Goal: Transaction & Acquisition: Book appointment/travel/reservation

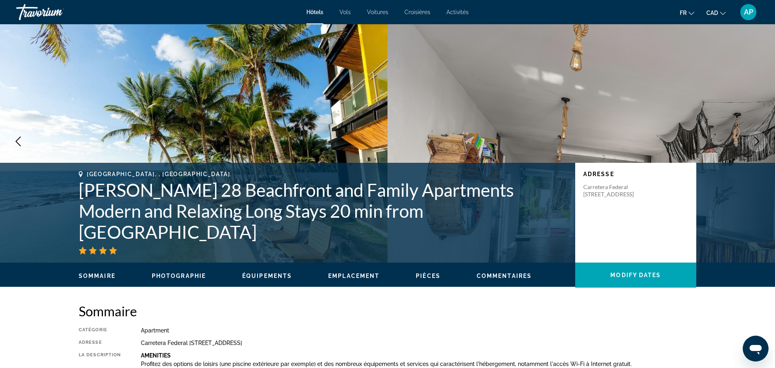
scroll to position [2, 0]
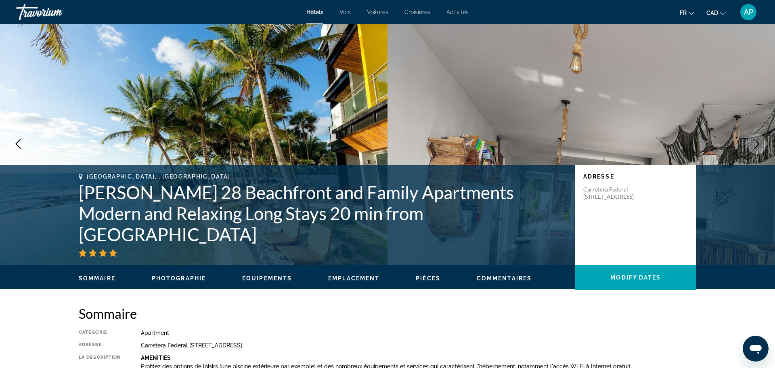
click at [307, 14] on span "Hôtels" at bounding box center [314, 12] width 17 height 6
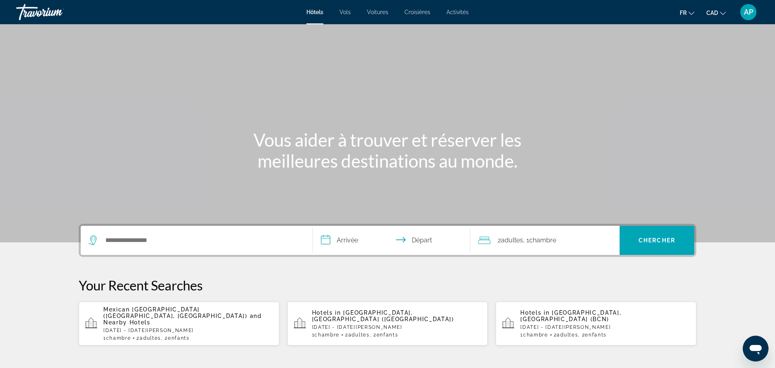
click at [142, 250] on div "Search widget" at bounding box center [197, 240] width 216 height 29
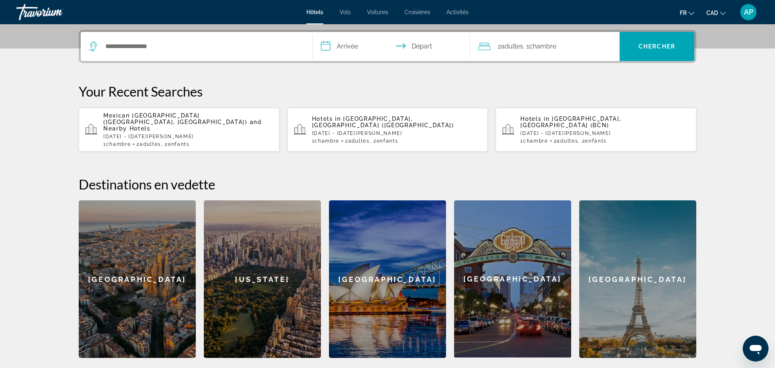
scroll to position [197, 0]
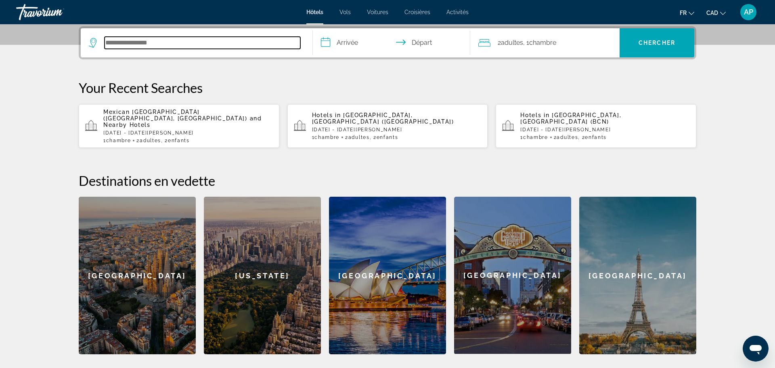
click at [157, 47] on input "Search hotel destination" at bounding box center [203, 43] width 196 height 12
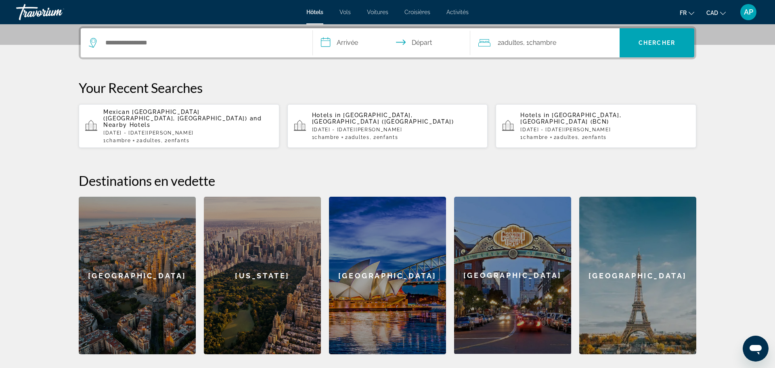
click at [142, 109] on span "Mexican [GEOGRAPHIC_DATA] ([GEOGRAPHIC_DATA], [GEOGRAPHIC_DATA])" at bounding box center [175, 115] width 144 height 13
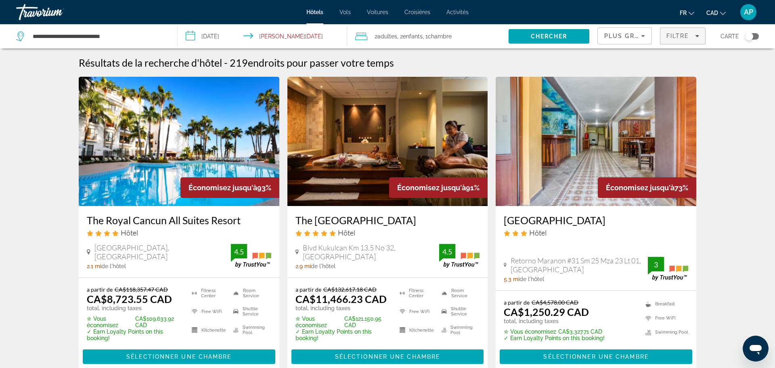
click at [673, 38] on span "Filtre" at bounding box center [677, 36] width 23 height 6
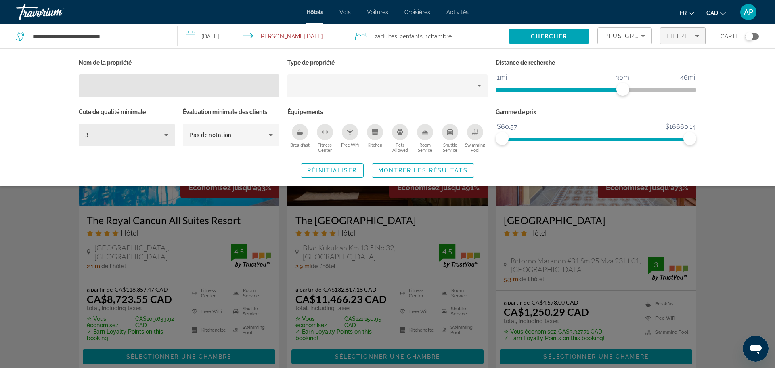
click at [144, 134] on div "3" at bounding box center [124, 135] width 79 height 10
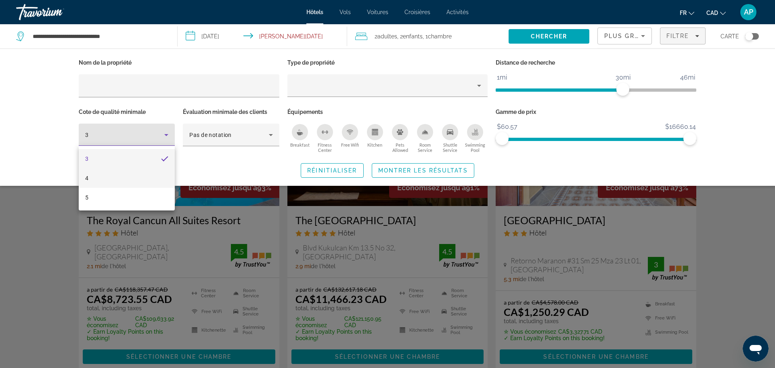
click at [121, 172] on mat-option "4" at bounding box center [127, 177] width 96 height 19
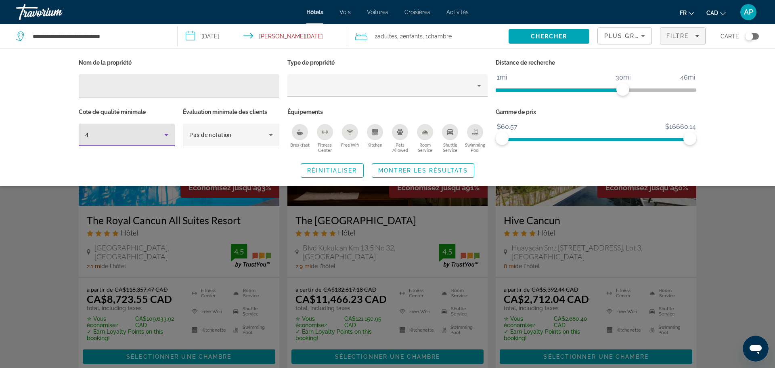
click at [235, 84] on input "Hotel Filters" at bounding box center [179, 86] width 188 height 10
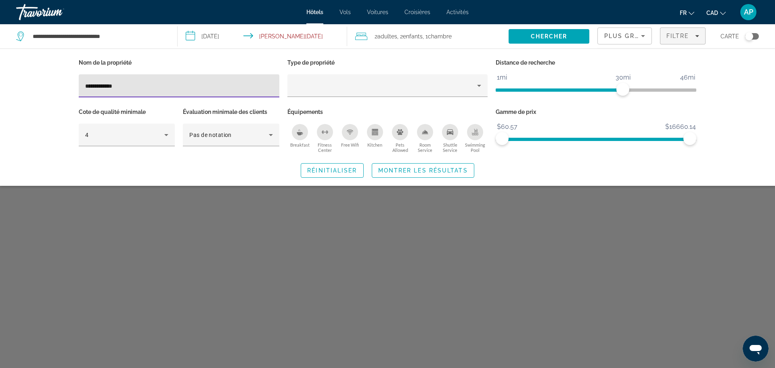
click at [103, 85] on input "**********" at bounding box center [179, 86] width 188 height 10
click at [127, 91] on div "**********" at bounding box center [179, 85] width 188 height 23
click at [126, 88] on input "**********" at bounding box center [179, 86] width 188 height 10
type input "**********"
click at [424, 168] on span "Montrer les résultats" at bounding box center [423, 170] width 90 height 6
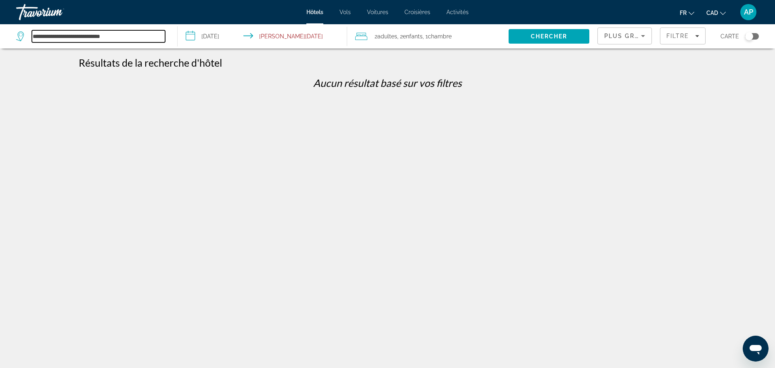
click at [119, 40] on input "**********" at bounding box center [98, 36] width 133 height 12
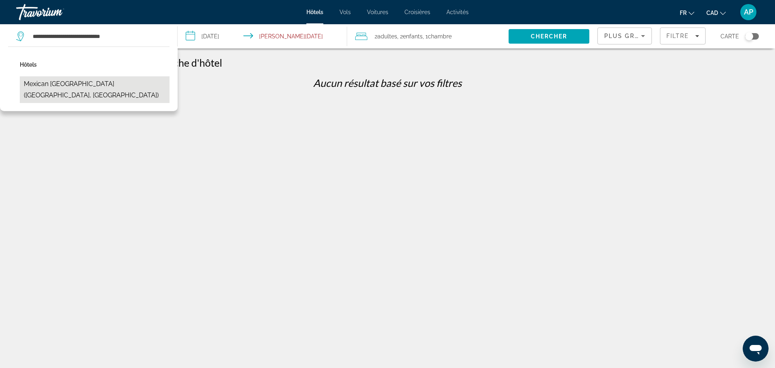
click at [104, 85] on button "Mexican [GEOGRAPHIC_DATA] ([GEOGRAPHIC_DATA], [GEOGRAPHIC_DATA])" at bounding box center [95, 89] width 150 height 27
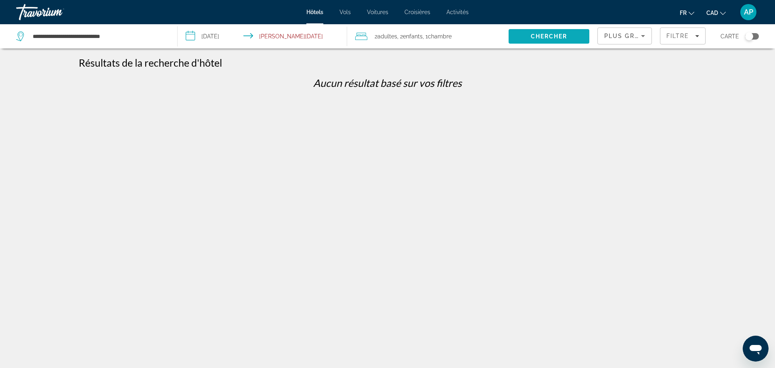
click at [558, 34] on span "Chercher" at bounding box center [549, 36] width 37 height 6
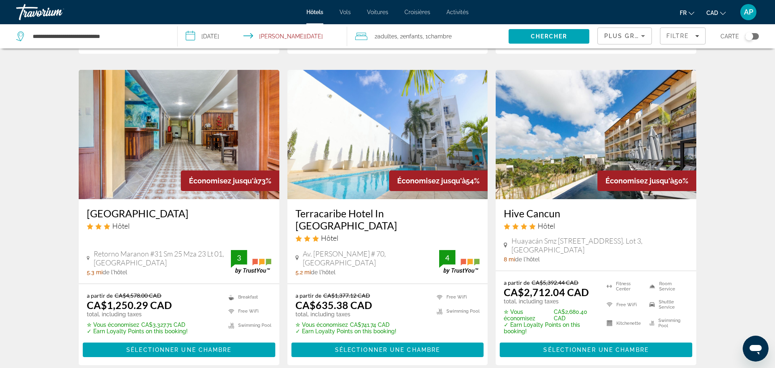
scroll to position [321, 0]
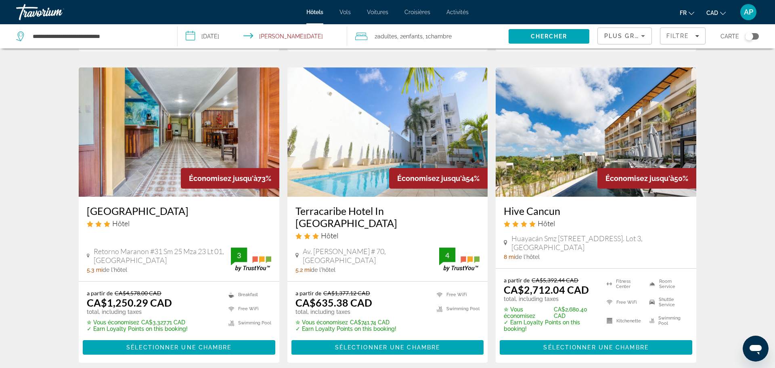
click at [645, 36] on icon "Sort by" at bounding box center [643, 36] width 10 height 10
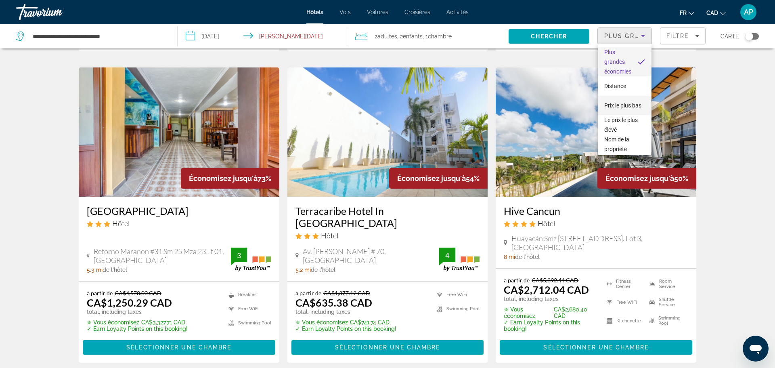
click at [618, 106] on span "Prix le plus bas" at bounding box center [622, 105] width 37 height 6
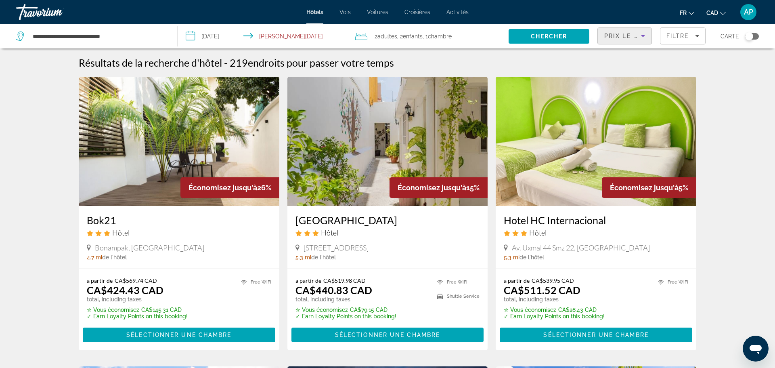
click at [534, 223] on h3 "Hotel HC Internacional" at bounding box center [596, 220] width 184 height 12
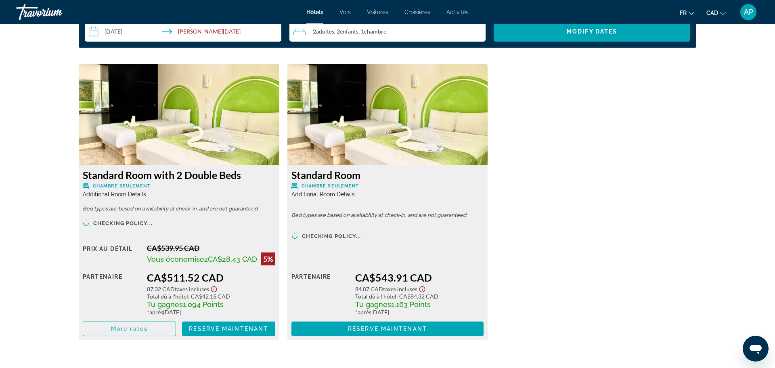
scroll to position [1079, 0]
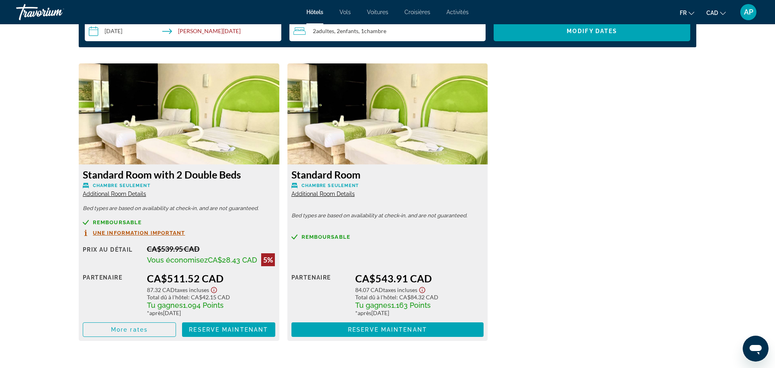
click at [120, 230] on span "Une information important" at bounding box center [139, 232] width 92 height 5
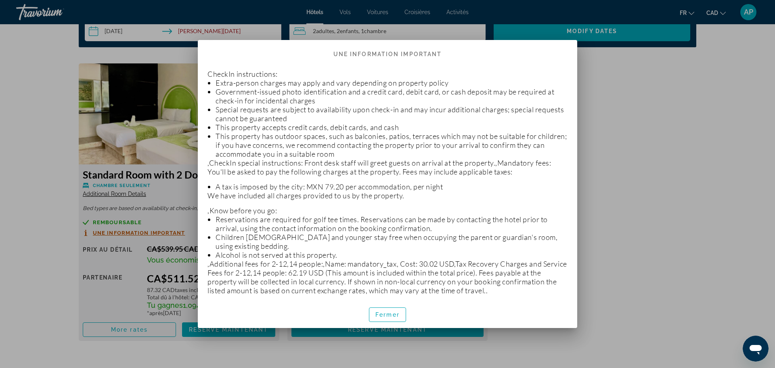
scroll to position [0, 0]
click at [673, 109] on div at bounding box center [387, 184] width 775 height 368
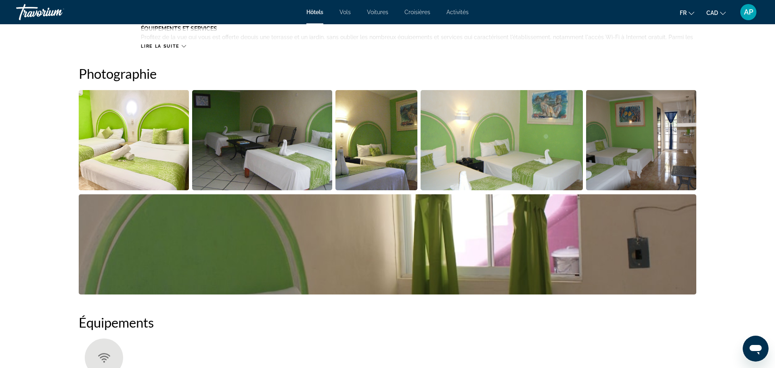
scroll to position [377, 0]
click at [645, 139] on img "Open full-screen image slider" at bounding box center [641, 140] width 110 height 100
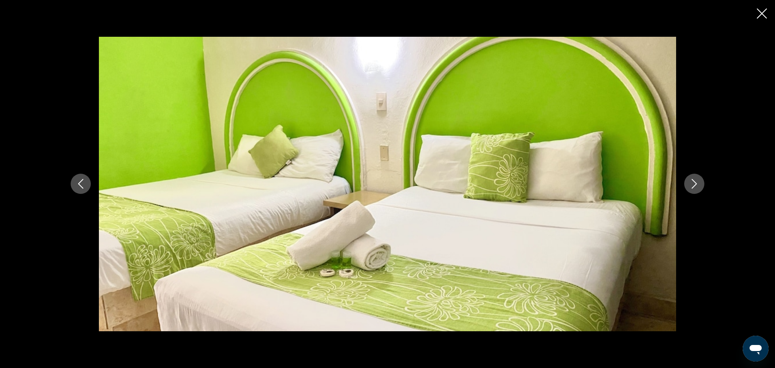
click at [689, 183] on icon "Next image" at bounding box center [694, 184] width 10 height 10
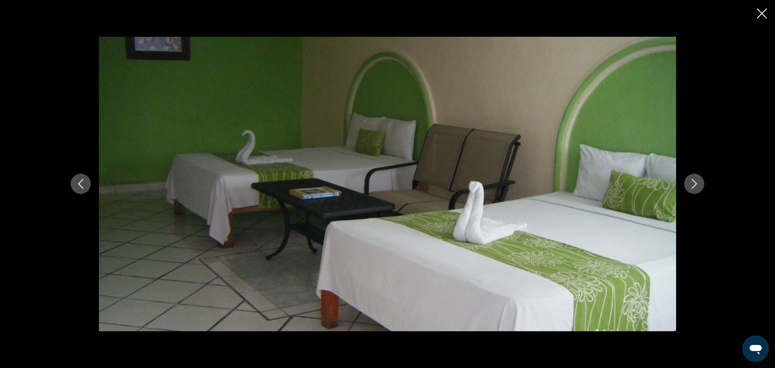
click at [689, 183] on icon "Next image" at bounding box center [694, 184] width 10 height 10
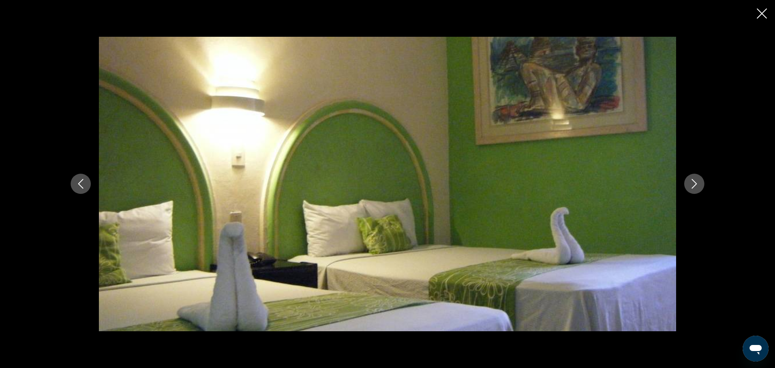
click at [689, 183] on icon "Next image" at bounding box center [694, 184] width 10 height 10
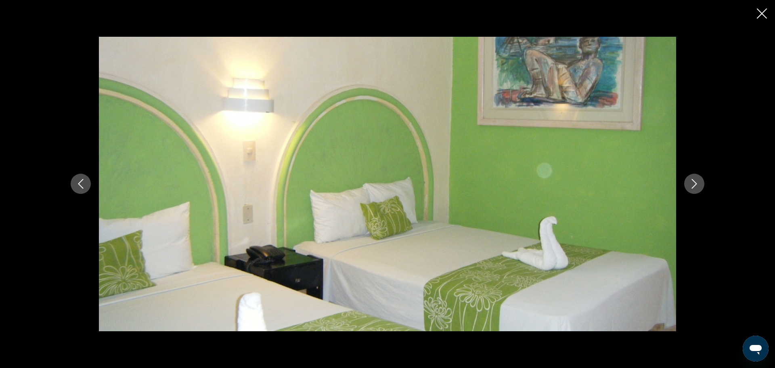
click at [689, 183] on icon "Next image" at bounding box center [694, 184] width 10 height 10
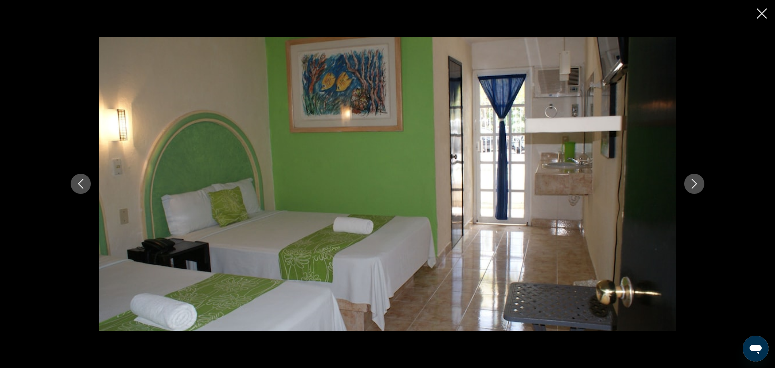
click at [689, 183] on icon "Next image" at bounding box center [694, 184] width 10 height 10
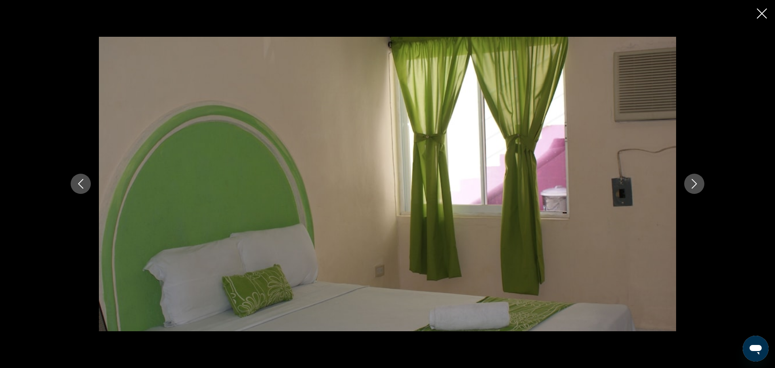
click at [689, 183] on icon "Next image" at bounding box center [694, 184] width 10 height 10
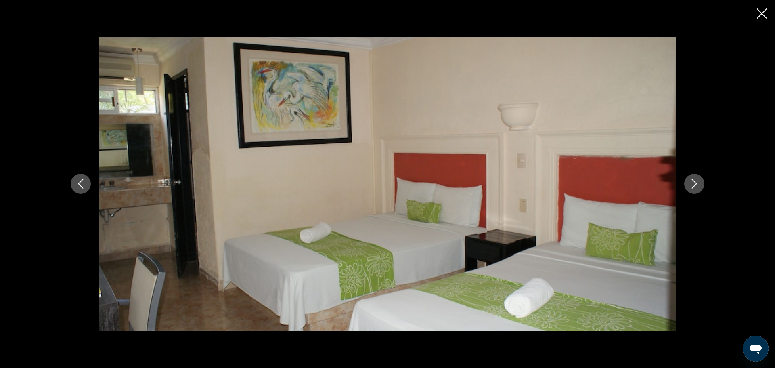
click at [689, 183] on icon "Next image" at bounding box center [694, 184] width 10 height 10
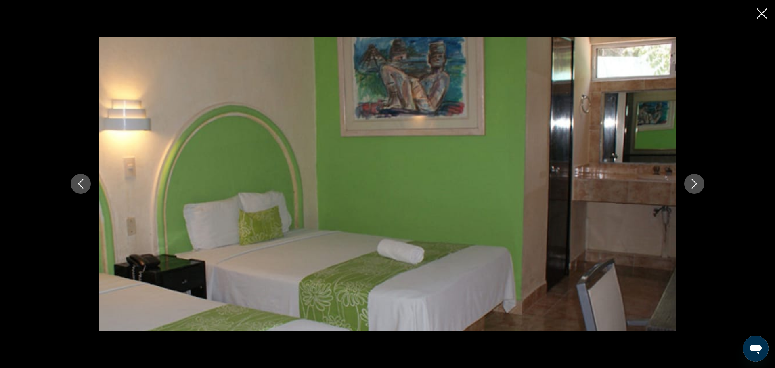
click at [689, 183] on icon "Next image" at bounding box center [694, 184] width 10 height 10
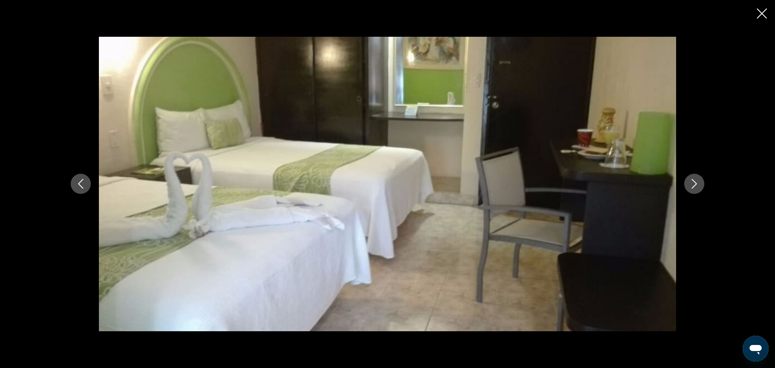
click at [689, 183] on icon "Next image" at bounding box center [694, 184] width 10 height 10
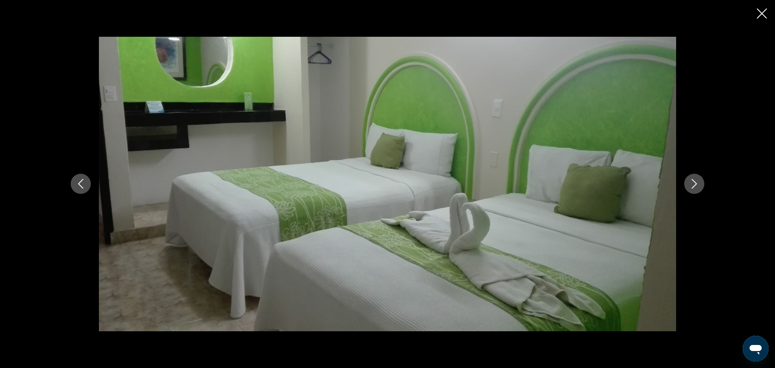
click at [689, 183] on icon "Next image" at bounding box center [694, 184] width 10 height 10
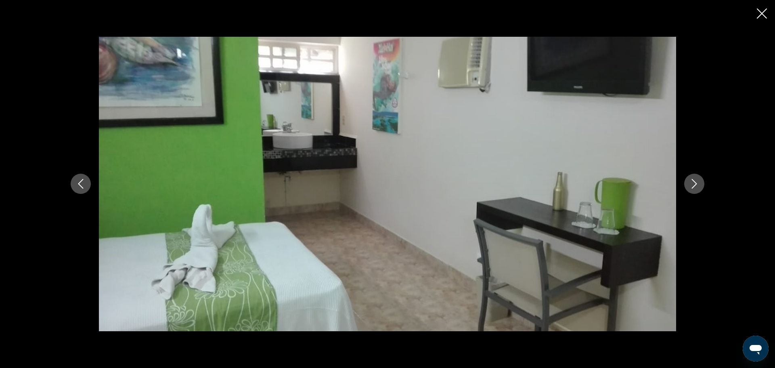
click at [689, 183] on icon "Next image" at bounding box center [694, 184] width 10 height 10
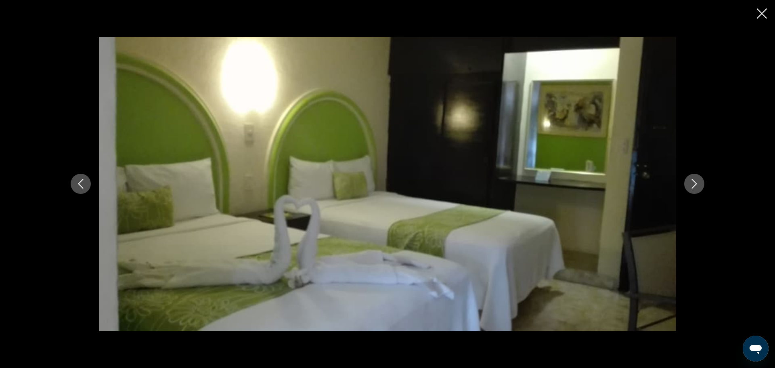
click at [689, 183] on icon "Next image" at bounding box center [694, 184] width 10 height 10
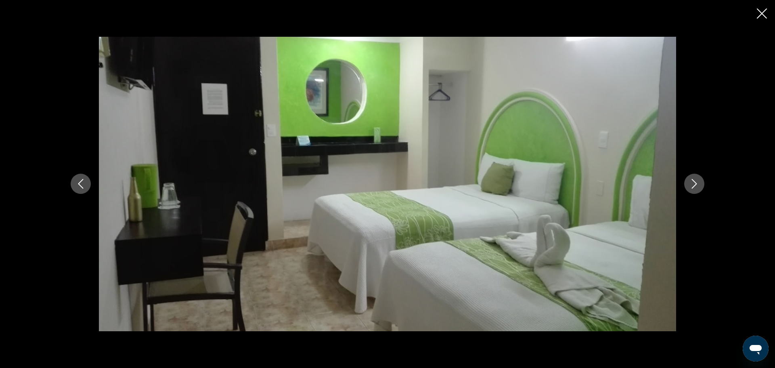
click at [689, 183] on icon "Next image" at bounding box center [694, 184] width 10 height 10
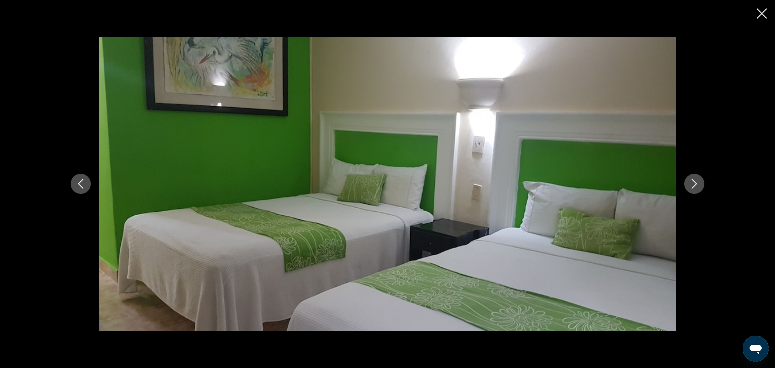
click at [689, 183] on icon "Next image" at bounding box center [694, 184] width 10 height 10
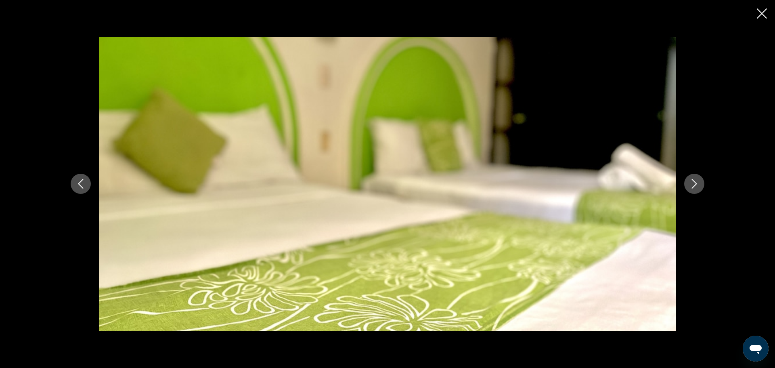
click at [762, 9] on icon "Close slideshow" at bounding box center [762, 13] width 10 height 10
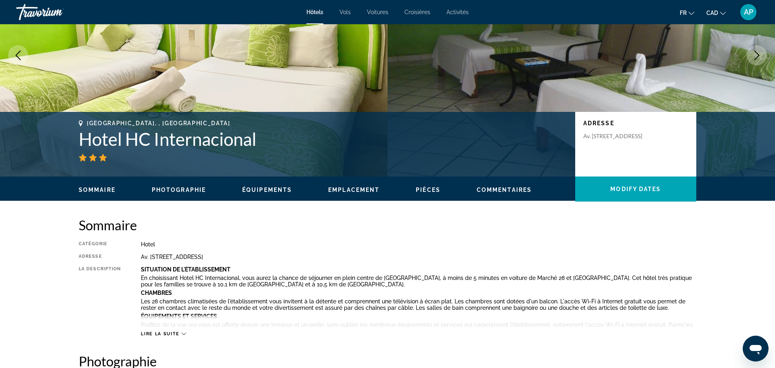
scroll to position [0, 0]
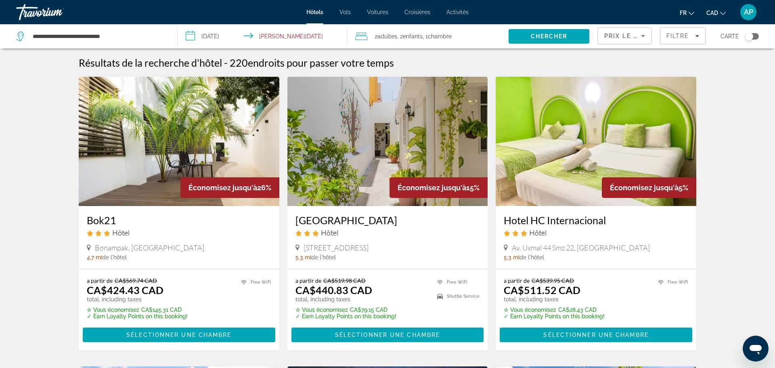
click at [755, 36] on div "Toggle map" at bounding box center [752, 36] width 14 height 6
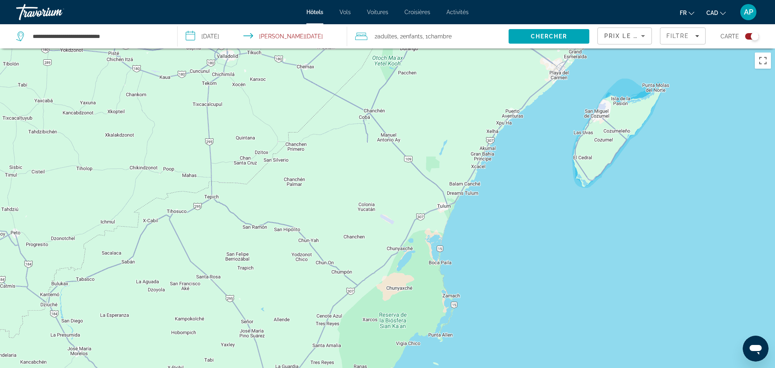
click at [494, 149] on div "Pour activer le glissement avec le clavier, appuyez sur Alt+Entrée. Une fois ce…" at bounding box center [387, 232] width 775 height 368
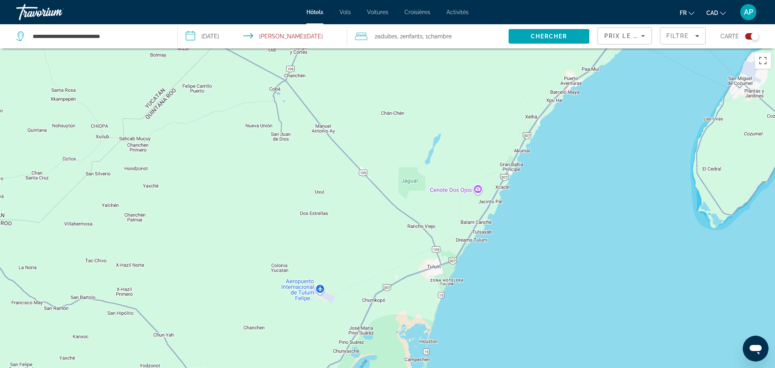
click at [318, 290] on div "Main content" at bounding box center [387, 232] width 775 height 368
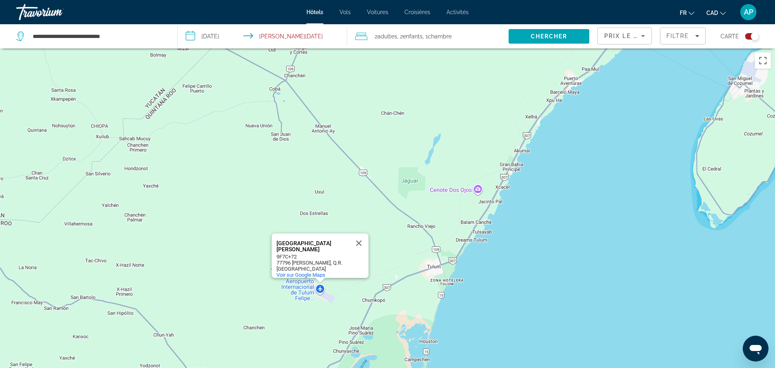
click at [315, 240] on div "[GEOGRAPHIC_DATA][PERSON_NAME]" at bounding box center [313, 246] width 73 height 12
click at [450, 222] on div "[GEOGRAPHIC_DATA][PERSON_NAME][PERSON_NAME]+72 [GEOGRAPHIC_DATA][PERSON_NAME], …" at bounding box center [387, 232] width 775 height 368
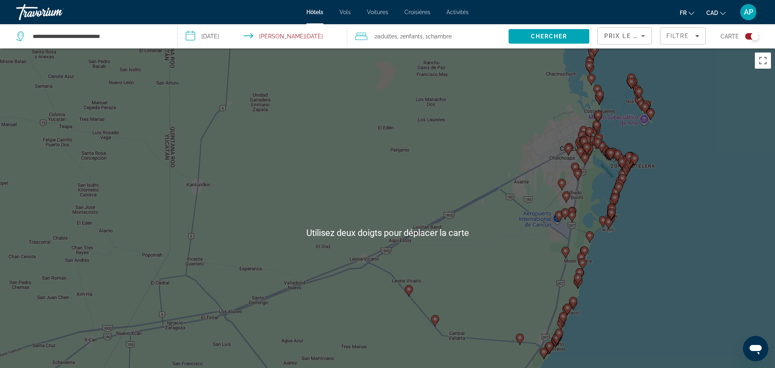
click at [520, 151] on div "Pour activer le glissement avec le clavier, appuyez sur Alt+Entrée. Une fois ce…" at bounding box center [387, 232] width 775 height 368
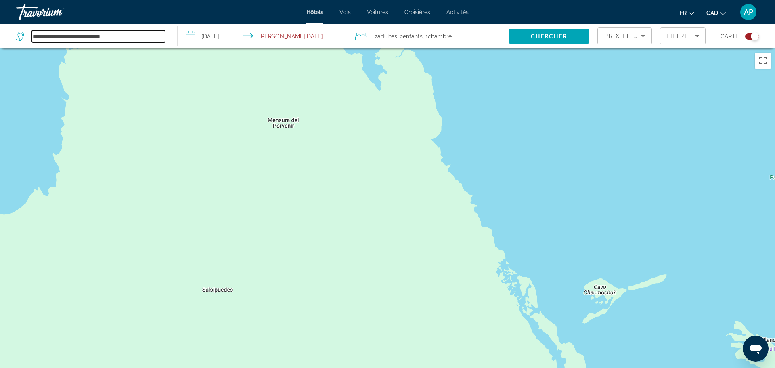
click at [142, 36] on input "**********" at bounding box center [98, 36] width 133 height 12
type input "*"
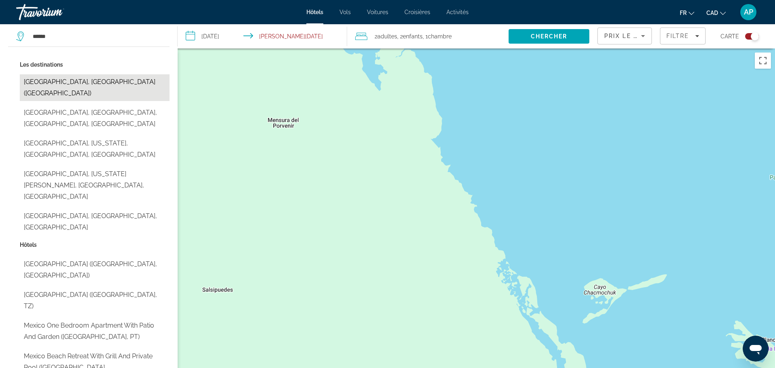
click at [46, 79] on button "[GEOGRAPHIC_DATA], [GEOGRAPHIC_DATA] ([GEOGRAPHIC_DATA])" at bounding box center [95, 87] width 150 height 27
type input "**********"
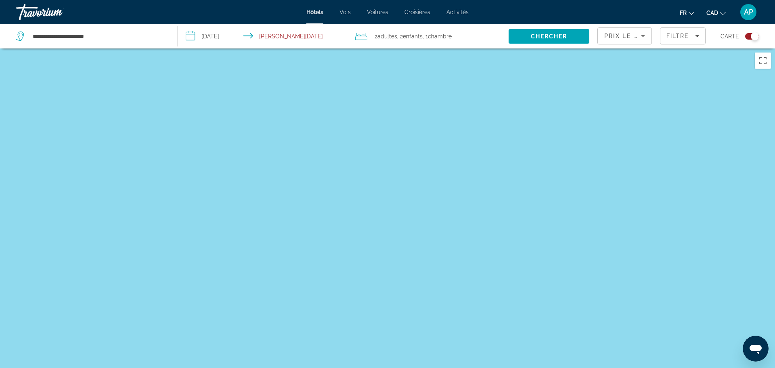
click at [748, 37] on div "Toggle map" at bounding box center [752, 36] width 14 height 6
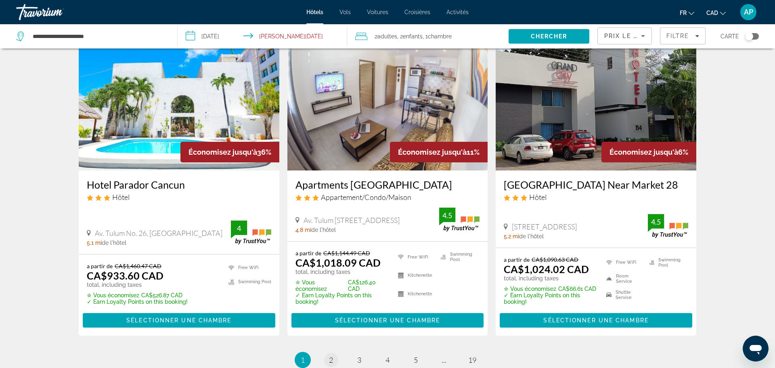
scroll to position [955, 0]
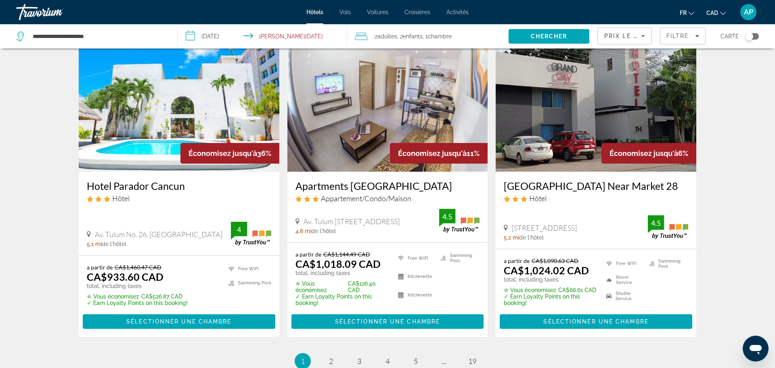
click at [153, 180] on h3 "Hotel Parador Cancun" at bounding box center [179, 186] width 184 height 12
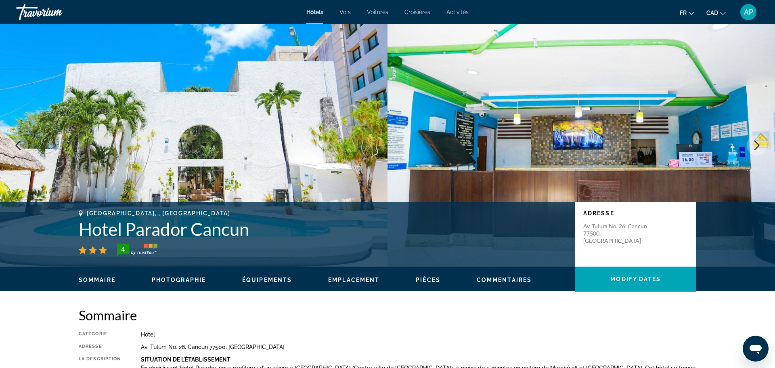
click at [250, 281] on span "Équipements" at bounding box center [267, 280] width 50 height 6
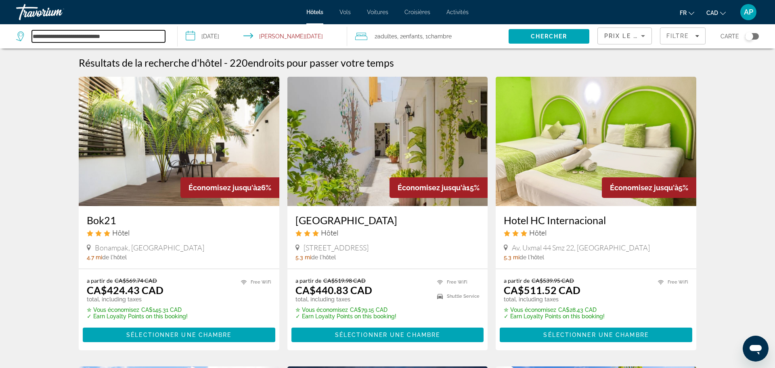
click at [144, 38] on input "**********" at bounding box center [98, 36] width 133 height 12
click at [540, 37] on span "Chercher" at bounding box center [549, 36] width 37 height 6
click at [683, 40] on span "Filters" at bounding box center [682, 35] width 45 height 19
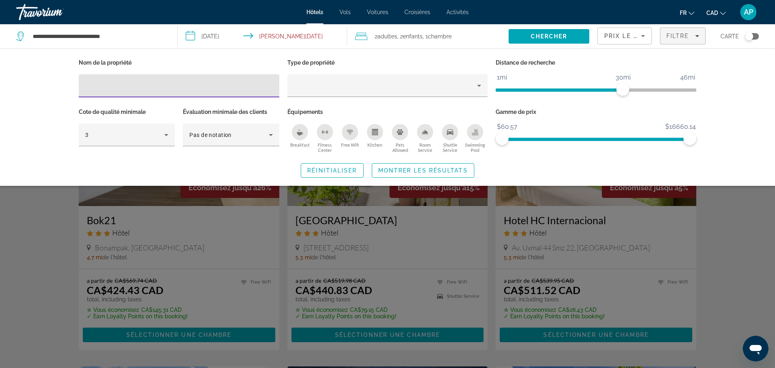
click at [149, 84] on input "Hotel Filters" at bounding box center [179, 86] width 188 height 10
type input "*"
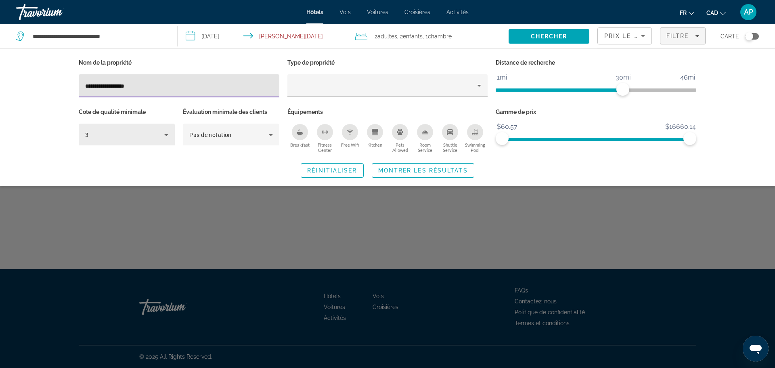
click at [170, 137] on icon "Hotel Filters" at bounding box center [166, 135] width 10 height 10
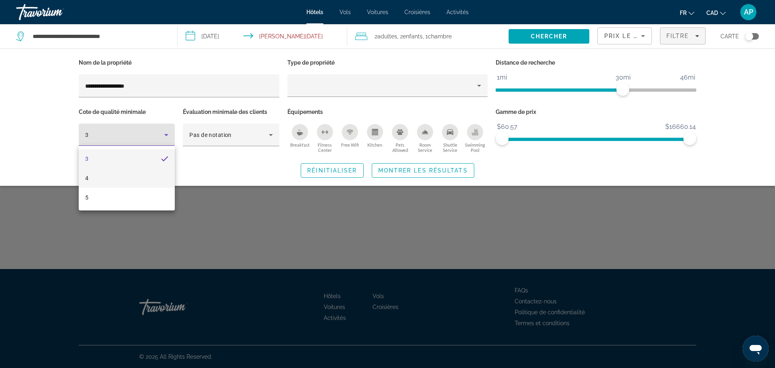
click at [141, 175] on mat-option "4" at bounding box center [127, 177] width 96 height 19
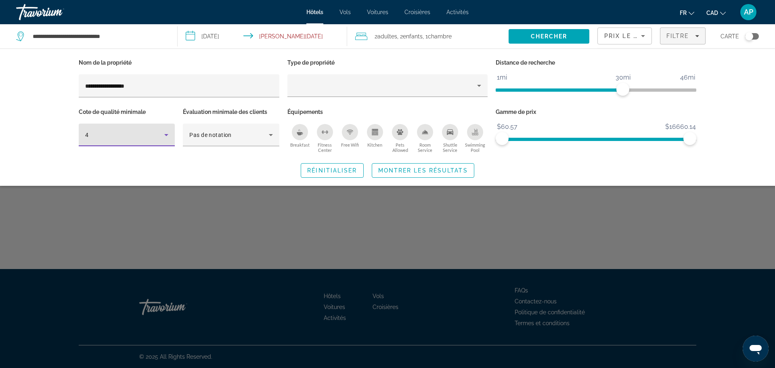
click at [167, 135] on icon "Hotel Filters" at bounding box center [166, 135] width 10 height 10
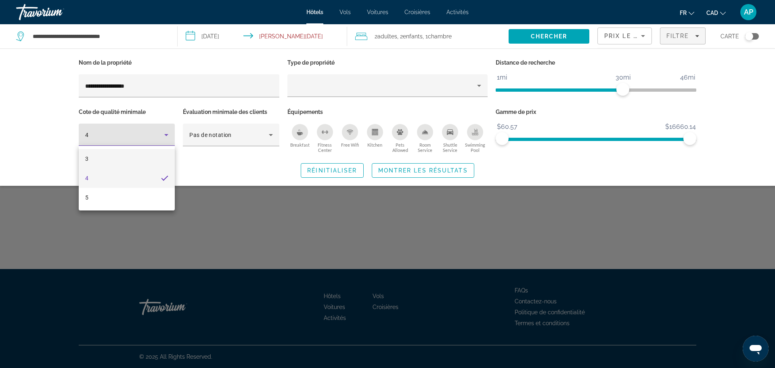
click at [147, 152] on mat-option "3" at bounding box center [127, 158] width 96 height 19
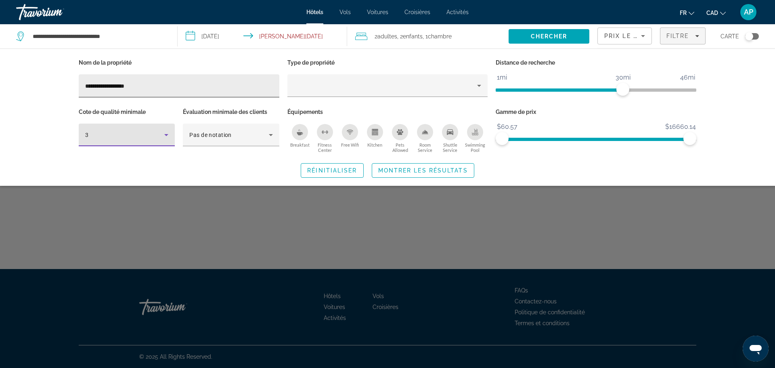
click at [168, 88] on input "**********" at bounding box center [179, 86] width 188 height 10
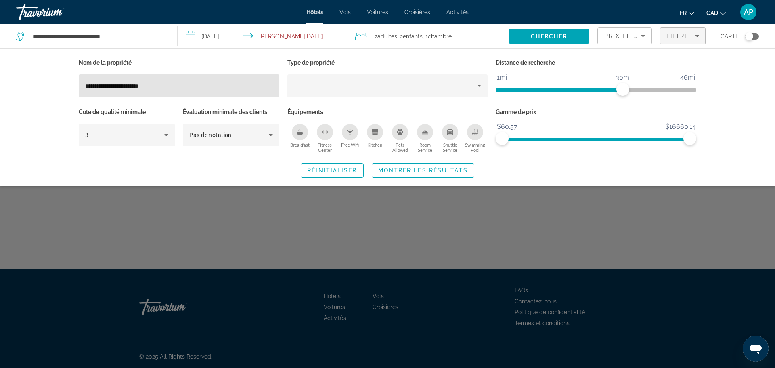
type input "**********"
click at [397, 172] on span "Montrer les résultats" at bounding box center [423, 170] width 90 height 6
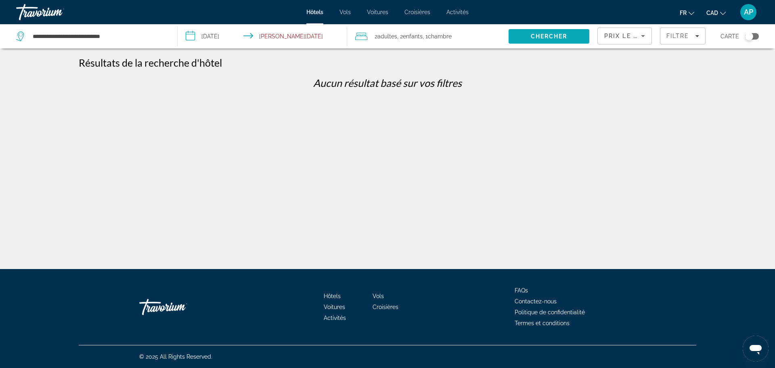
click at [526, 39] on span "Search" at bounding box center [549, 36] width 81 height 19
click at [757, 37] on div "Toggle map" at bounding box center [752, 36] width 14 height 6
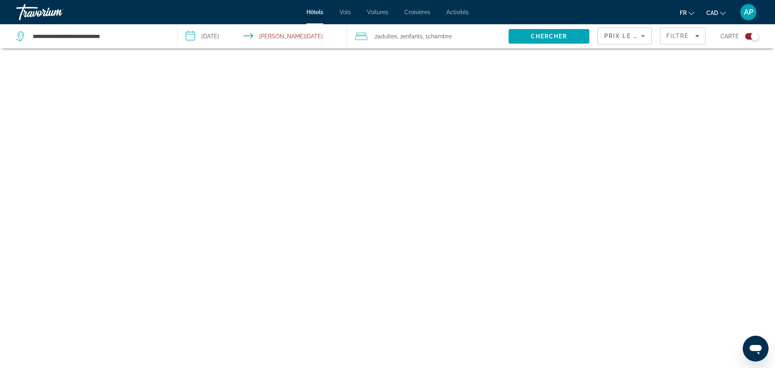
scroll to position [48, 0]
click at [148, 33] on input "**********" at bounding box center [98, 36] width 133 height 12
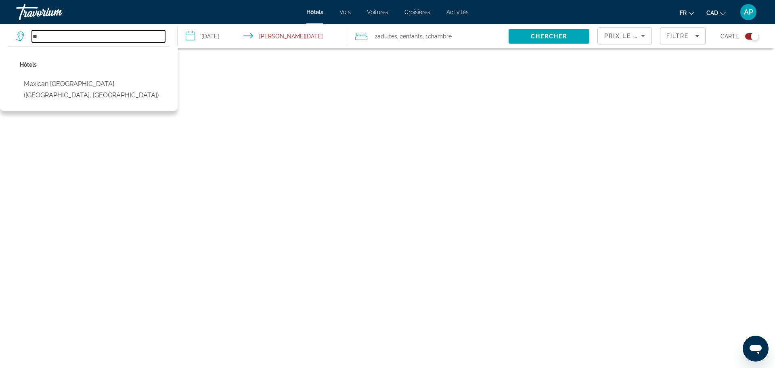
type input "*"
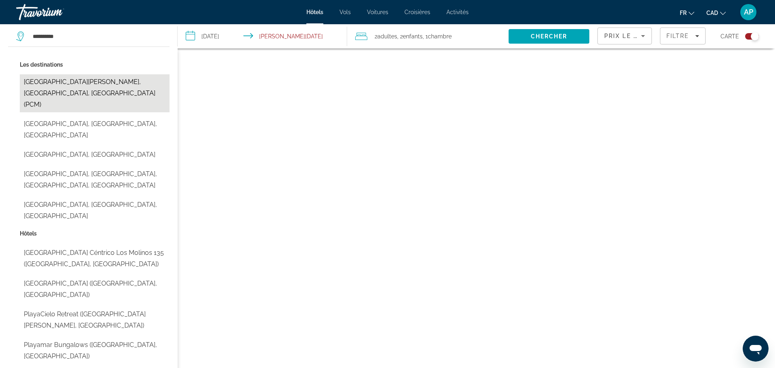
click at [52, 80] on button "[GEOGRAPHIC_DATA][PERSON_NAME], [GEOGRAPHIC_DATA], [GEOGRAPHIC_DATA] (PCM)" at bounding box center [95, 93] width 150 height 38
type input "**********"
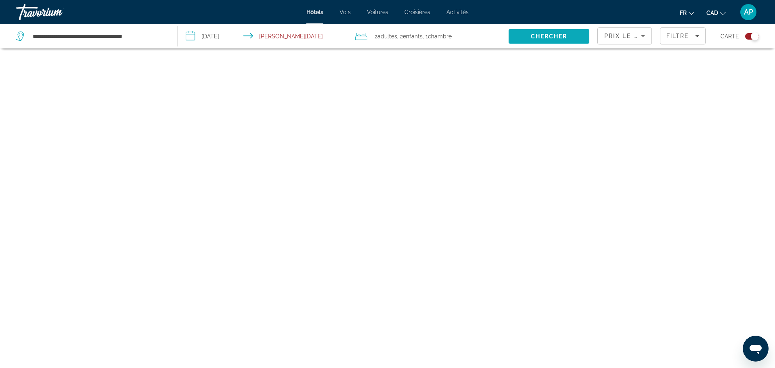
click at [521, 44] on span "Search" at bounding box center [549, 36] width 81 height 19
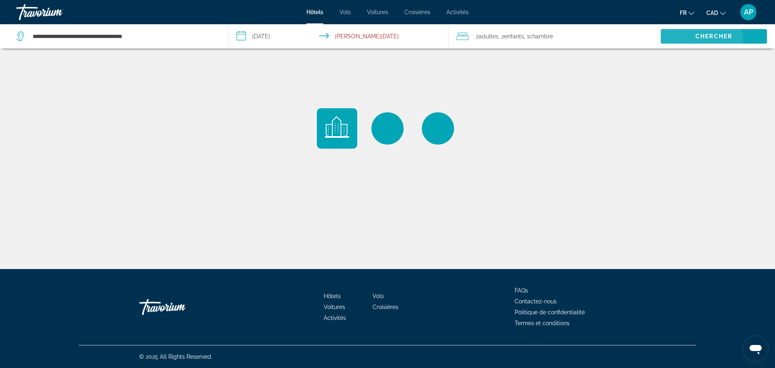
scroll to position [0, 0]
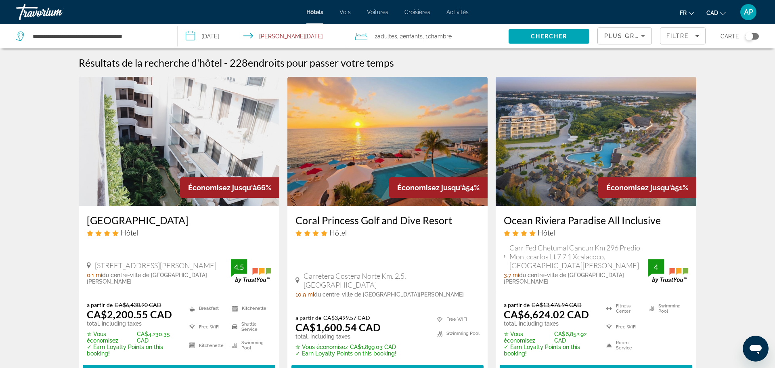
click at [634, 38] on span "Plus grandes économies" at bounding box center [652, 36] width 96 height 6
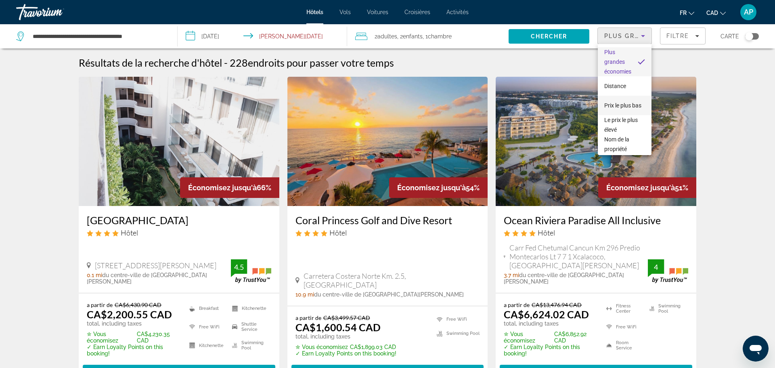
click at [626, 104] on span "Prix le plus bas" at bounding box center [622, 105] width 37 height 6
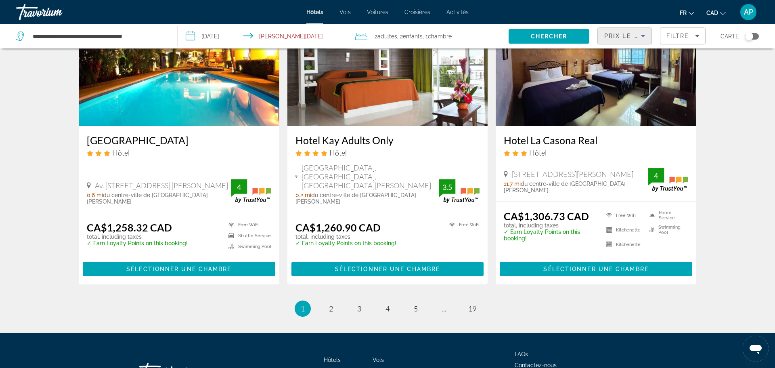
scroll to position [1055, 0]
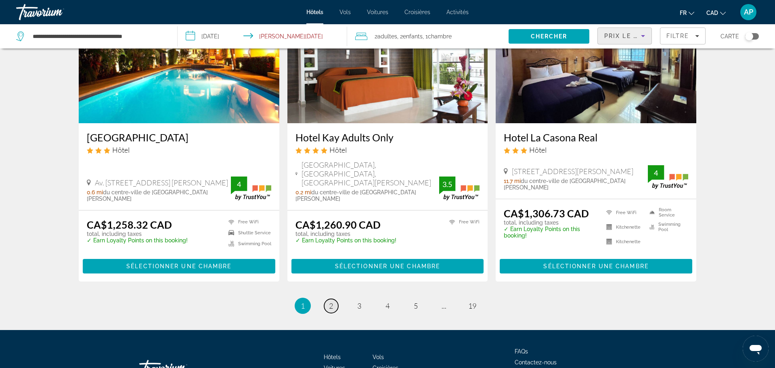
click at [330, 301] on span "2" at bounding box center [331, 305] width 4 height 9
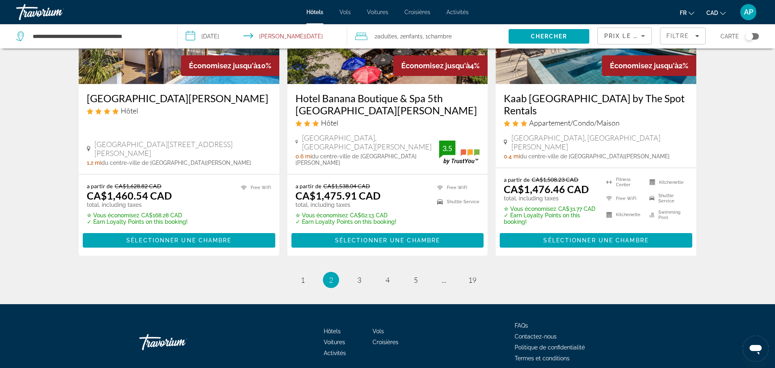
scroll to position [1071, 0]
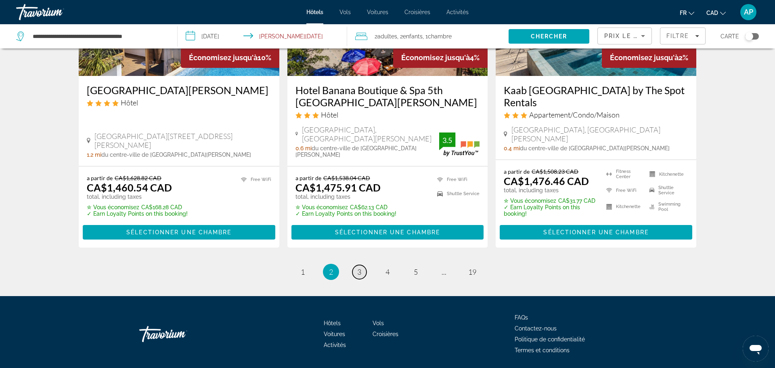
click at [357, 267] on span "3" at bounding box center [359, 271] width 4 height 9
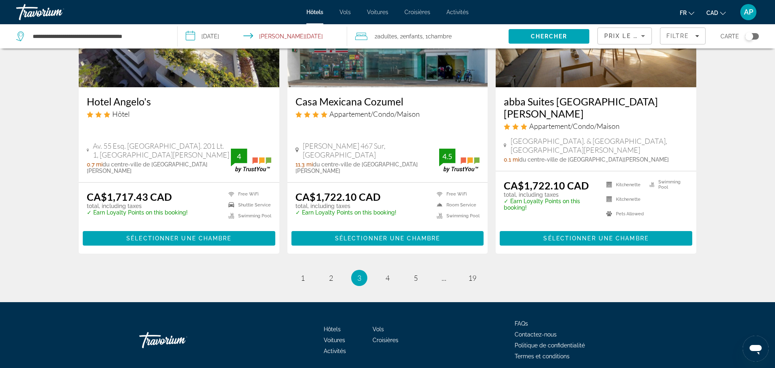
scroll to position [1073, 0]
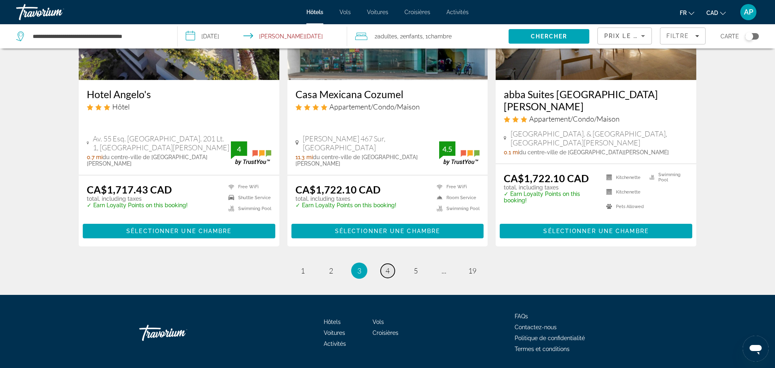
click at [384, 264] on link "page 4" at bounding box center [388, 271] width 14 height 14
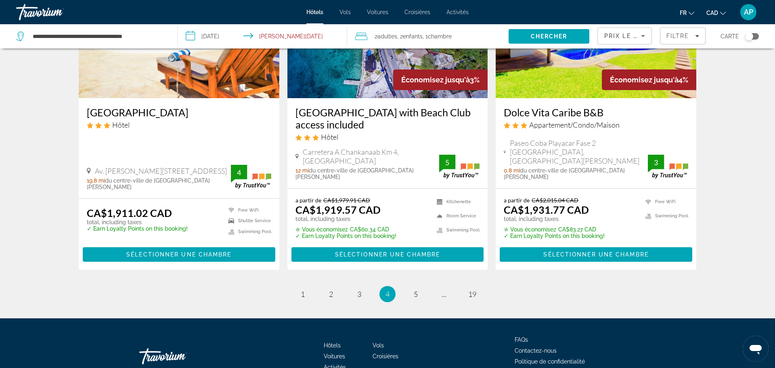
scroll to position [1062, 0]
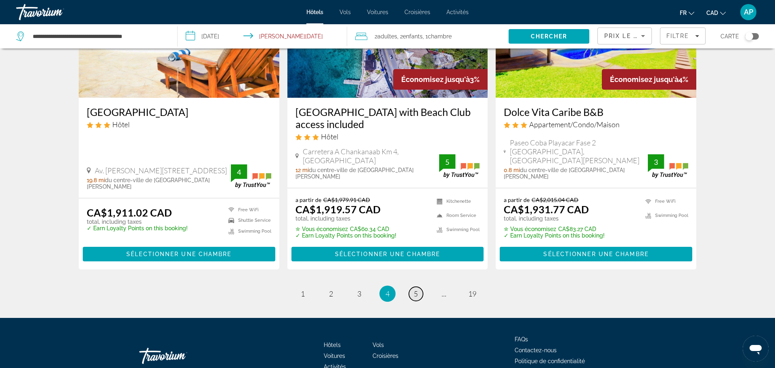
click at [413, 287] on link "page 5" at bounding box center [416, 294] width 14 height 14
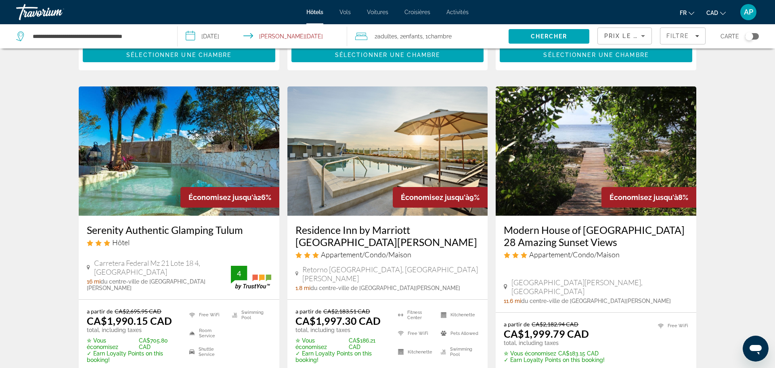
scroll to position [295, 0]
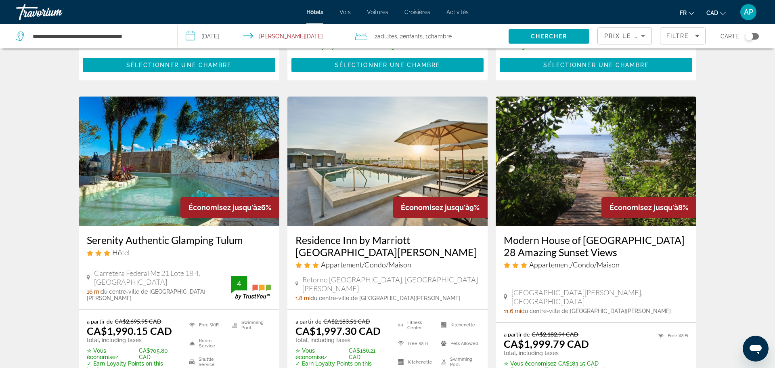
click at [181, 237] on h3 "Serenity Authentic Glamping Tulum" at bounding box center [179, 240] width 184 height 12
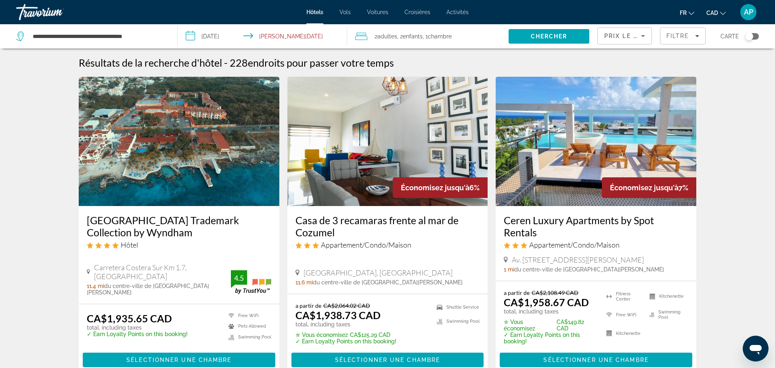
click at [557, 222] on h3 "Ceren Luxury Apartments by Spot Rentals" at bounding box center [596, 226] width 184 height 24
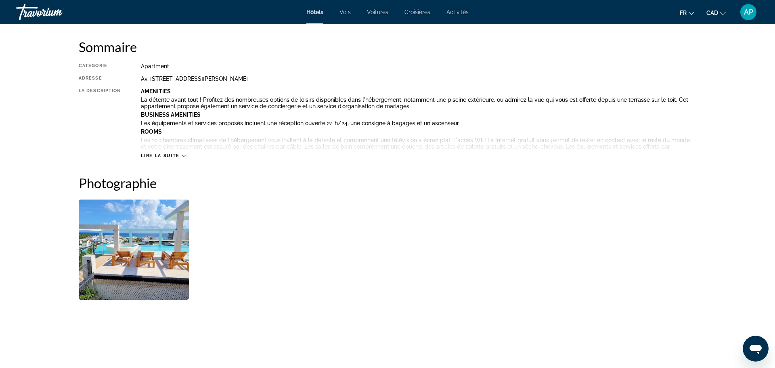
scroll to position [268, 0]
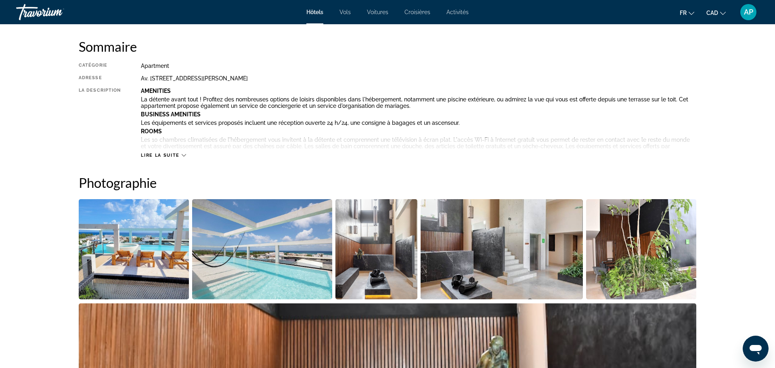
click at [273, 277] on img "Open full-screen image slider" at bounding box center [262, 249] width 140 height 100
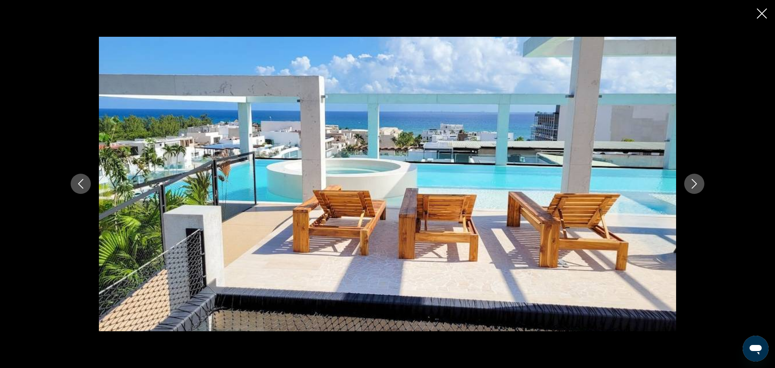
click at [689, 186] on icon "Next image" at bounding box center [694, 184] width 10 height 10
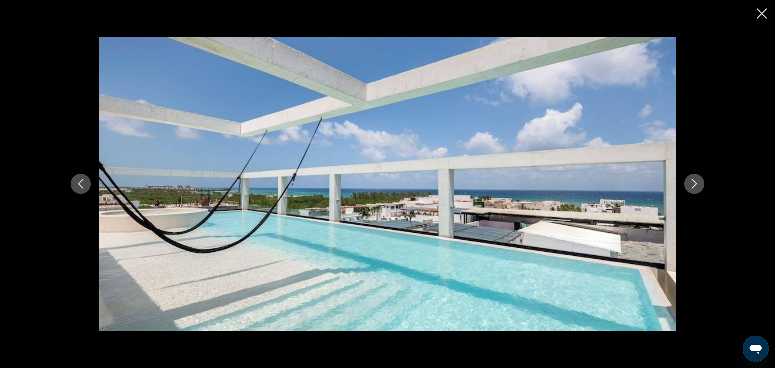
click at [689, 186] on icon "Next image" at bounding box center [694, 184] width 10 height 10
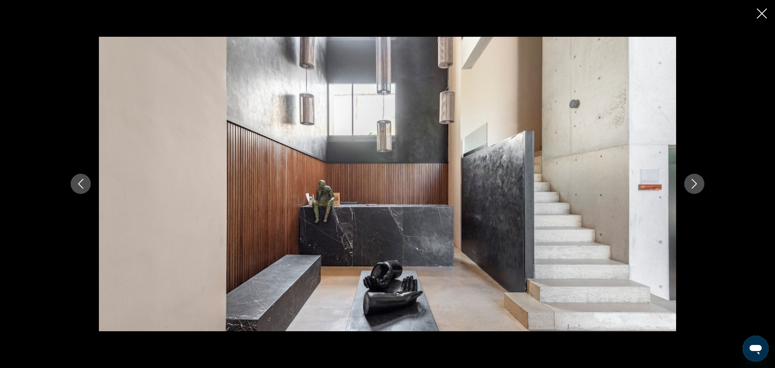
click at [689, 186] on icon "Next image" at bounding box center [694, 184] width 10 height 10
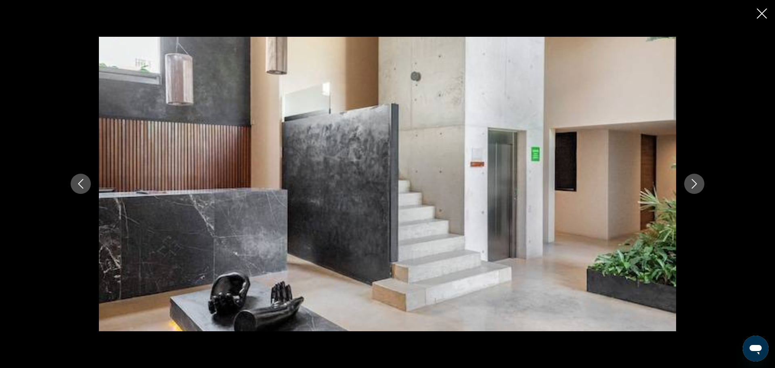
click at [689, 186] on icon "Next image" at bounding box center [694, 184] width 10 height 10
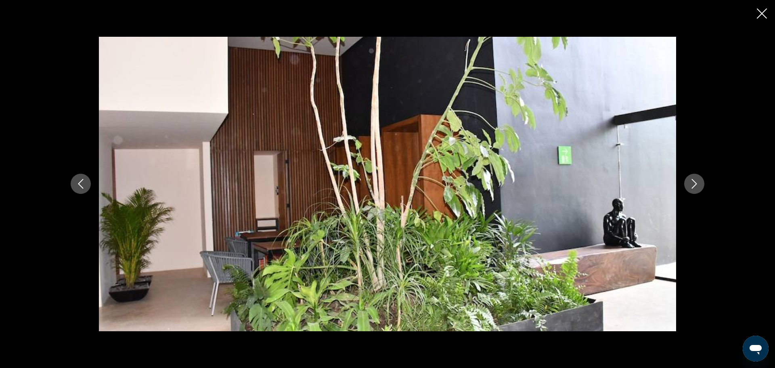
click at [689, 186] on icon "Next image" at bounding box center [694, 184] width 10 height 10
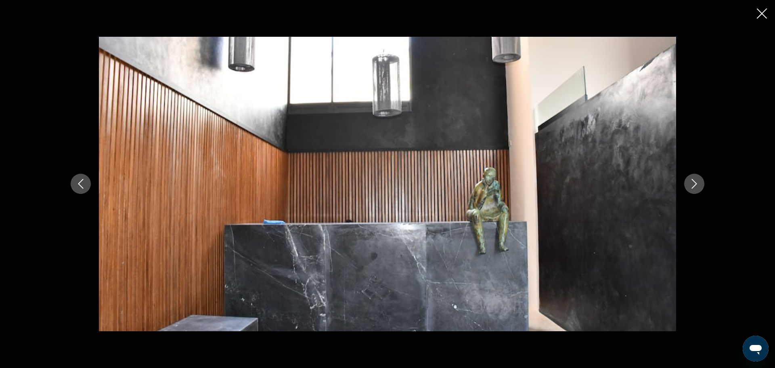
click at [689, 186] on icon "Next image" at bounding box center [694, 184] width 10 height 10
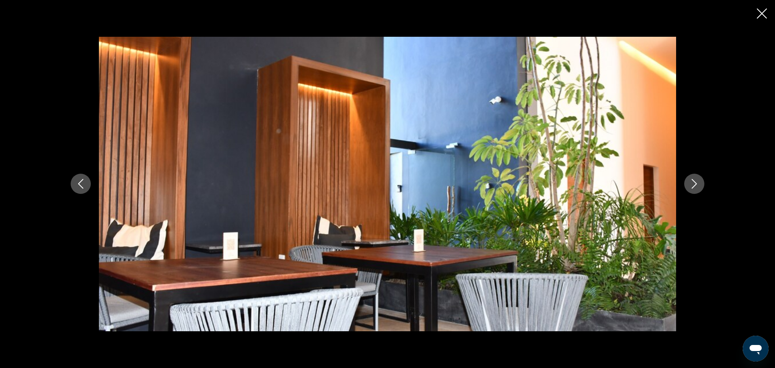
click at [689, 186] on icon "Next image" at bounding box center [694, 184] width 10 height 10
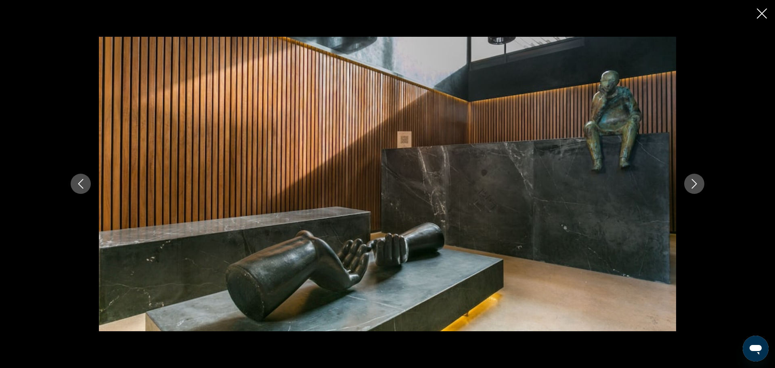
click at [689, 186] on icon "Next image" at bounding box center [694, 184] width 10 height 10
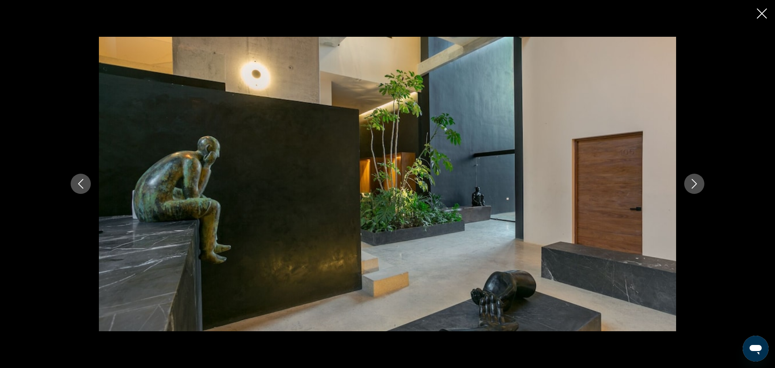
click at [689, 186] on icon "Next image" at bounding box center [694, 184] width 10 height 10
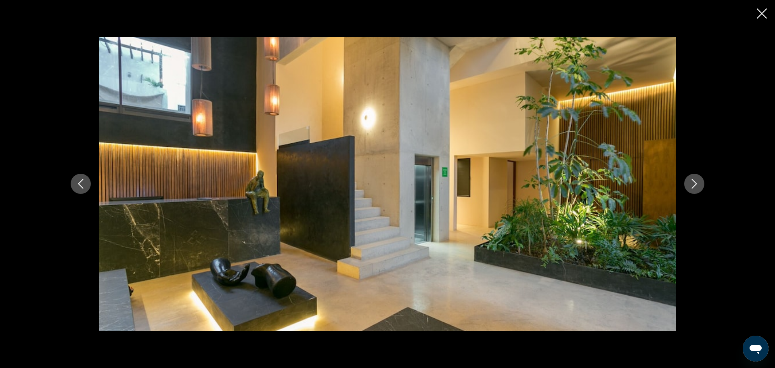
click at [689, 186] on icon "Next image" at bounding box center [694, 184] width 10 height 10
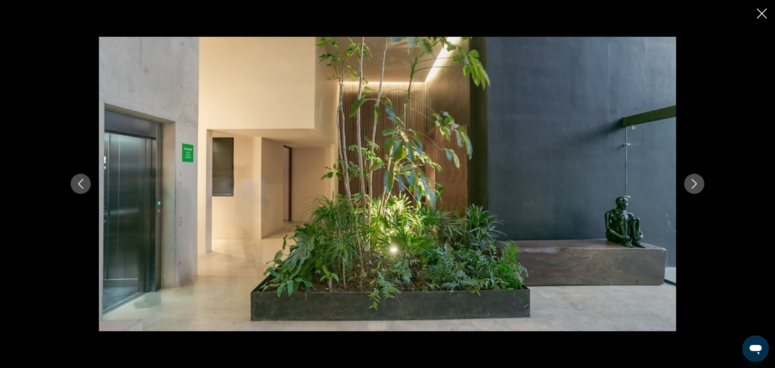
click at [689, 186] on icon "Next image" at bounding box center [694, 184] width 10 height 10
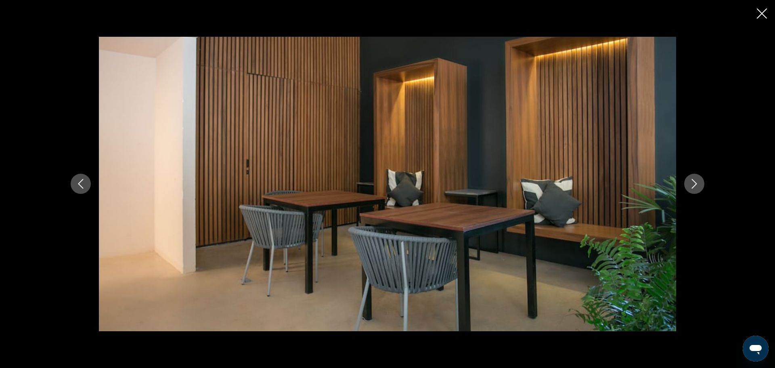
click at [689, 186] on icon "Next image" at bounding box center [694, 184] width 10 height 10
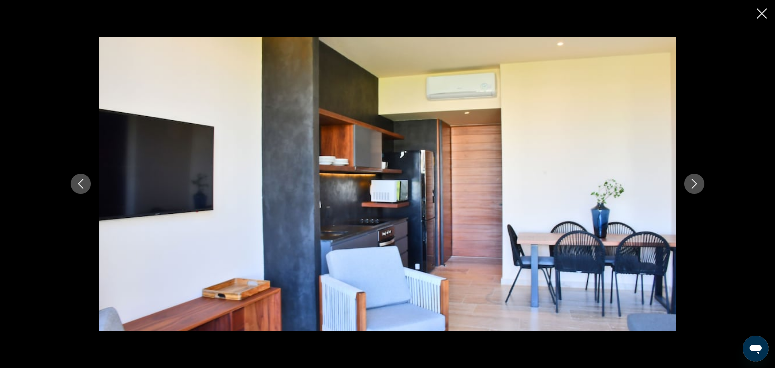
click at [689, 186] on icon "Next image" at bounding box center [694, 184] width 10 height 10
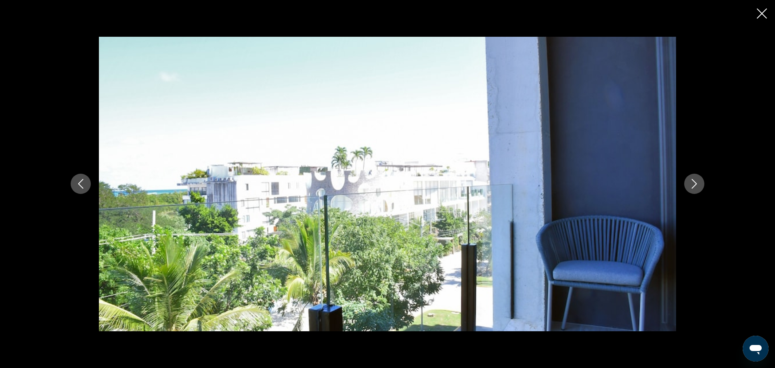
click at [76, 183] on icon "Previous image" at bounding box center [81, 184] width 10 height 10
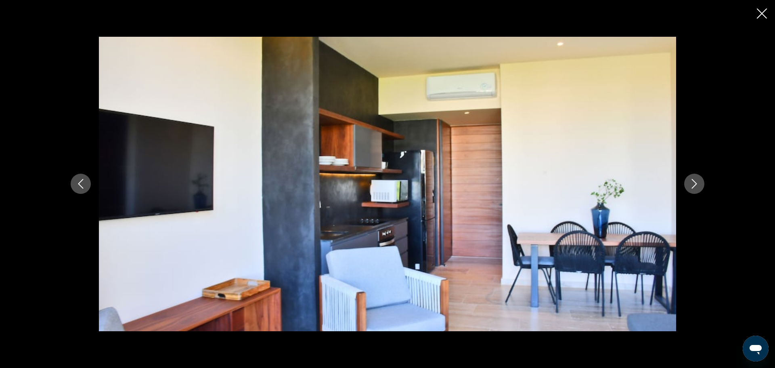
click at [701, 188] on button "Next image" at bounding box center [694, 184] width 20 height 20
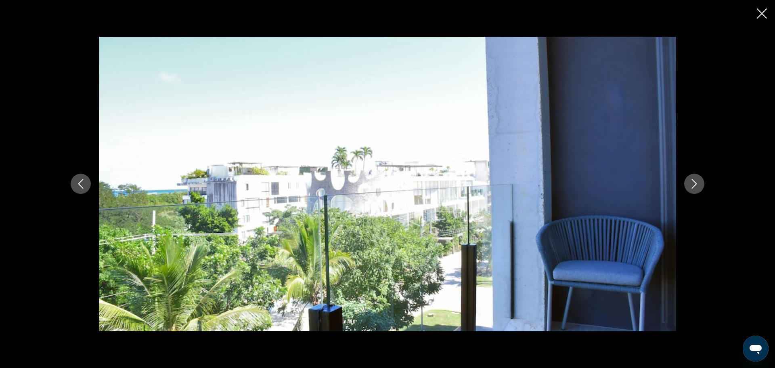
click at [701, 188] on button "Next image" at bounding box center [694, 184] width 20 height 20
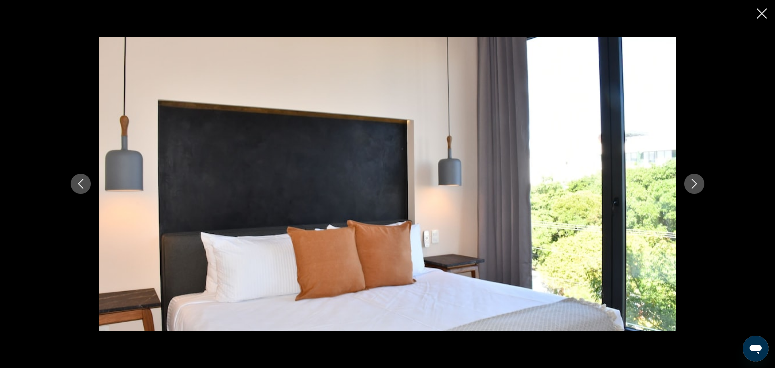
click at [701, 188] on button "Next image" at bounding box center [694, 184] width 20 height 20
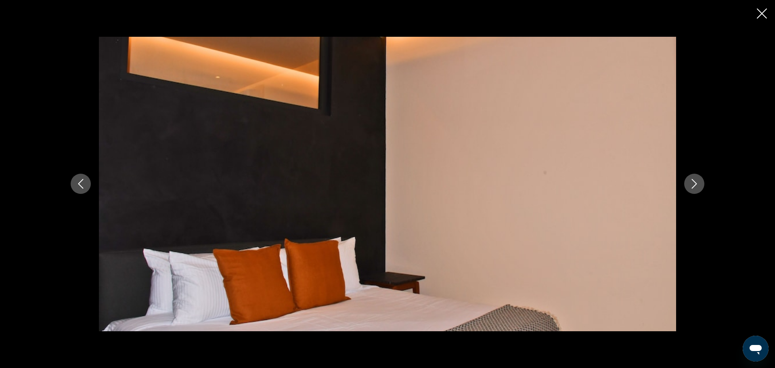
click at [701, 188] on button "Next image" at bounding box center [694, 184] width 20 height 20
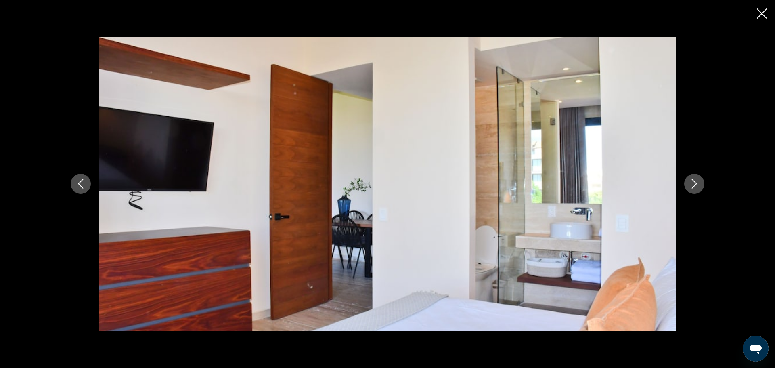
click at [701, 188] on button "Next image" at bounding box center [694, 184] width 20 height 20
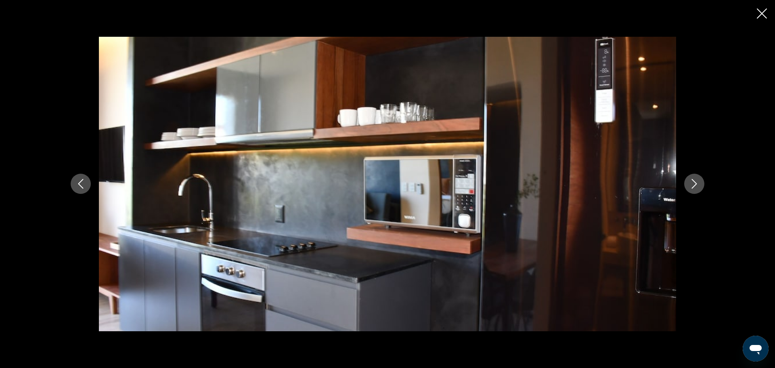
click at [701, 188] on button "Next image" at bounding box center [694, 184] width 20 height 20
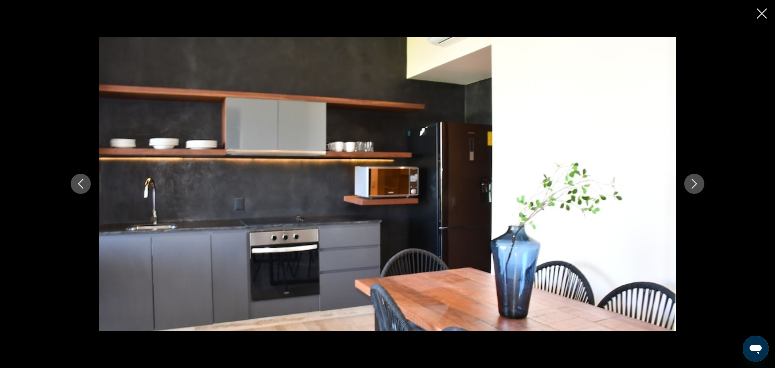
click at [701, 188] on button "Next image" at bounding box center [694, 184] width 20 height 20
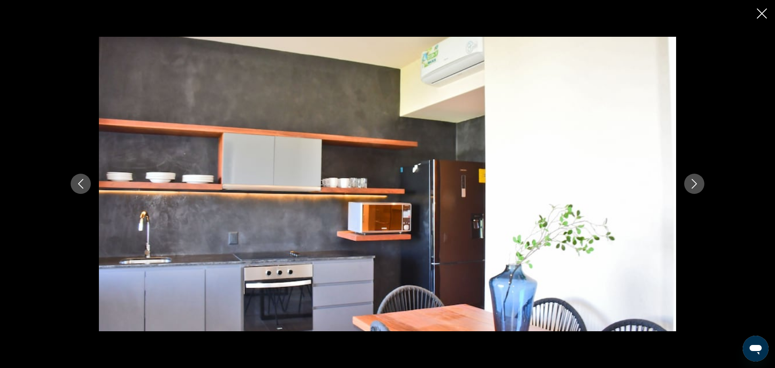
click at [701, 188] on button "Next image" at bounding box center [694, 184] width 20 height 20
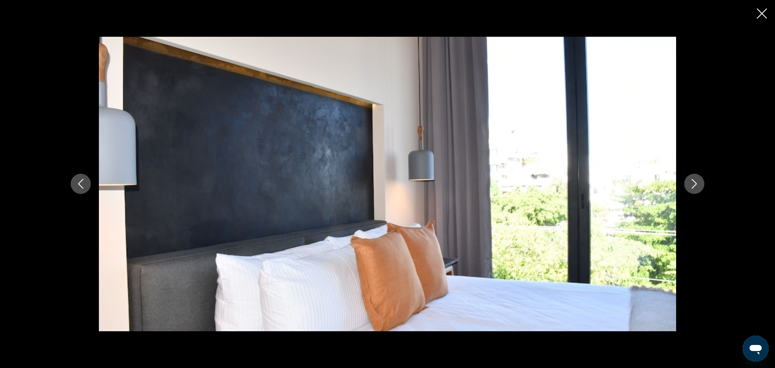
click at [701, 188] on button "Next image" at bounding box center [694, 184] width 20 height 20
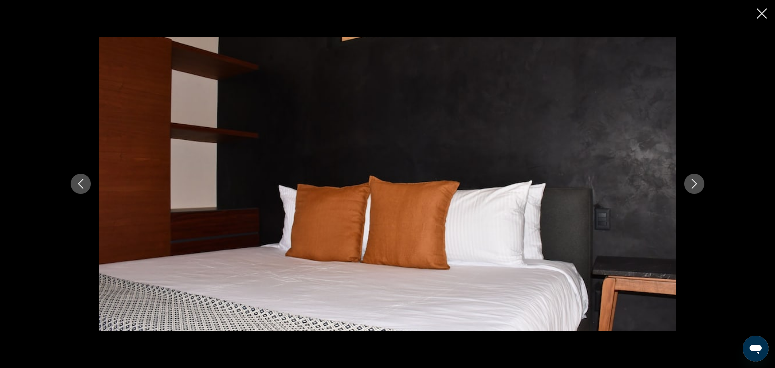
click at [701, 188] on button "Next image" at bounding box center [694, 184] width 20 height 20
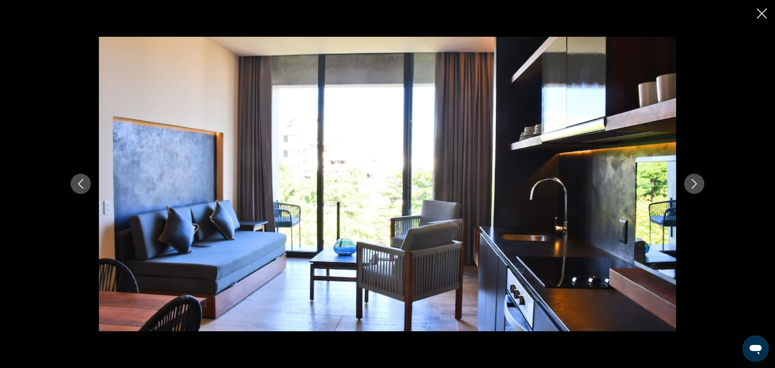
click at [701, 188] on button "Next image" at bounding box center [694, 184] width 20 height 20
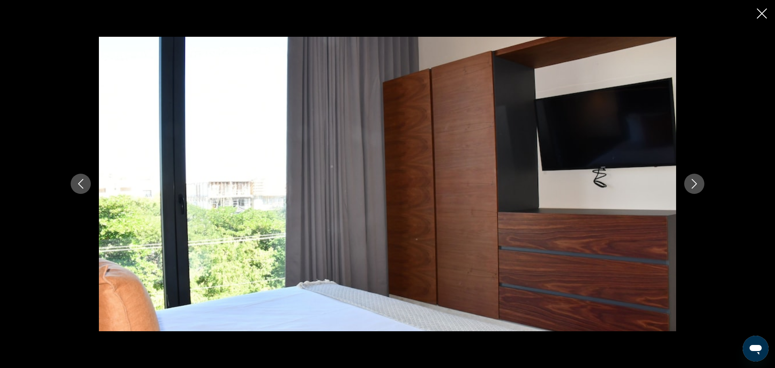
click at [701, 188] on button "Next image" at bounding box center [694, 184] width 20 height 20
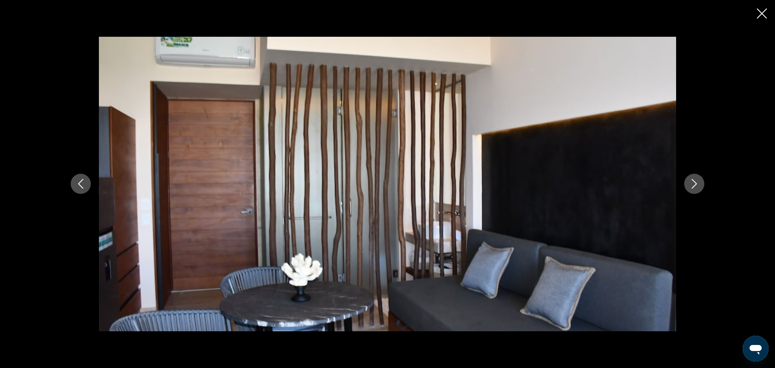
click at [701, 188] on button "Next image" at bounding box center [694, 184] width 20 height 20
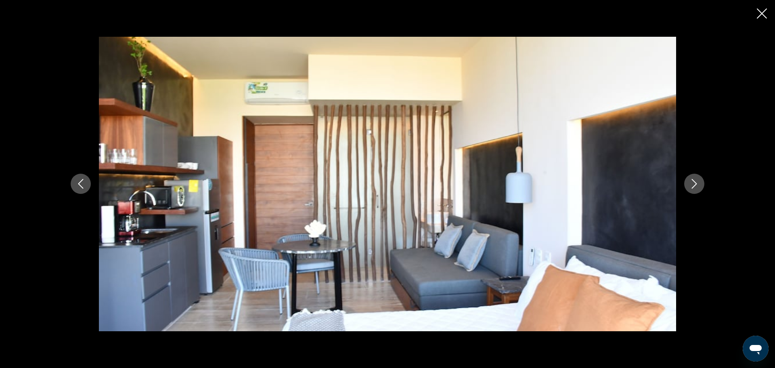
click at [701, 188] on button "Next image" at bounding box center [694, 184] width 20 height 20
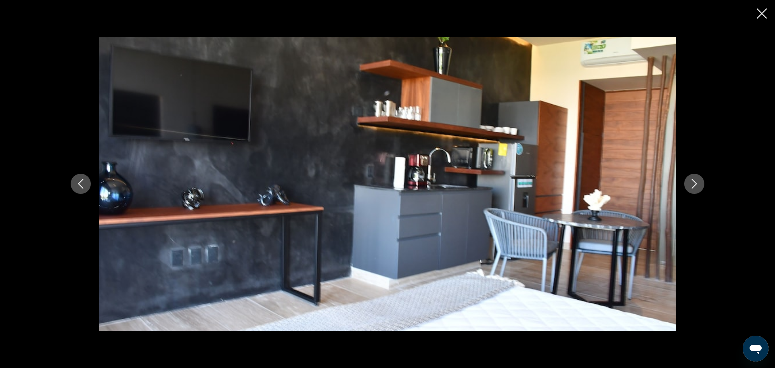
click at [701, 188] on button "Next image" at bounding box center [694, 184] width 20 height 20
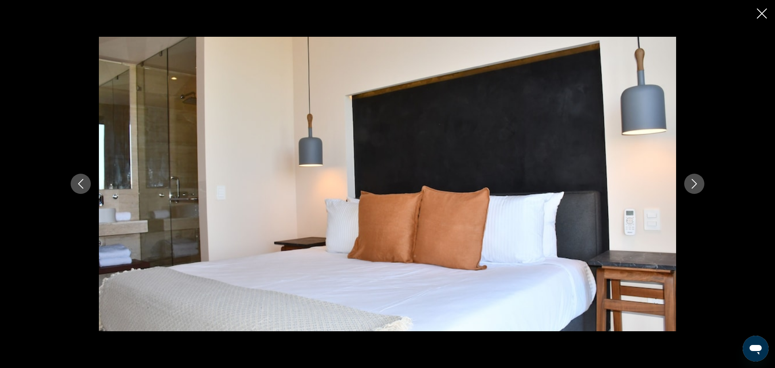
click at [701, 188] on button "Next image" at bounding box center [694, 184] width 20 height 20
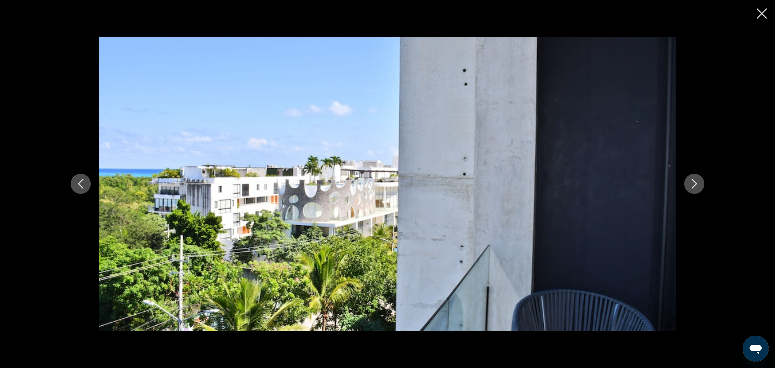
click at [701, 188] on button "Next image" at bounding box center [694, 184] width 20 height 20
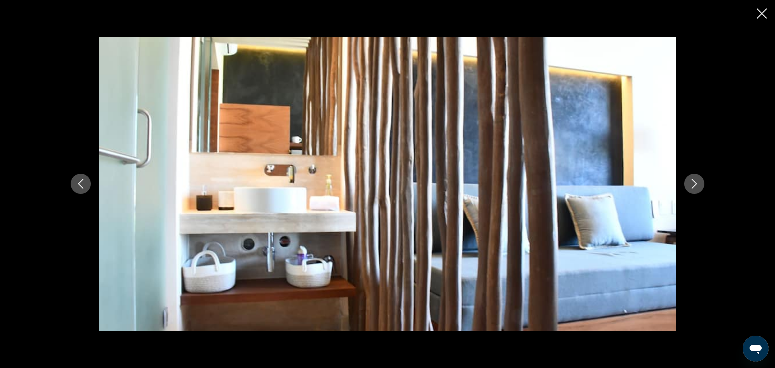
click at [763, 16] on icon "Close slideshow" at bounding box center [762, 13] width 10 height 10
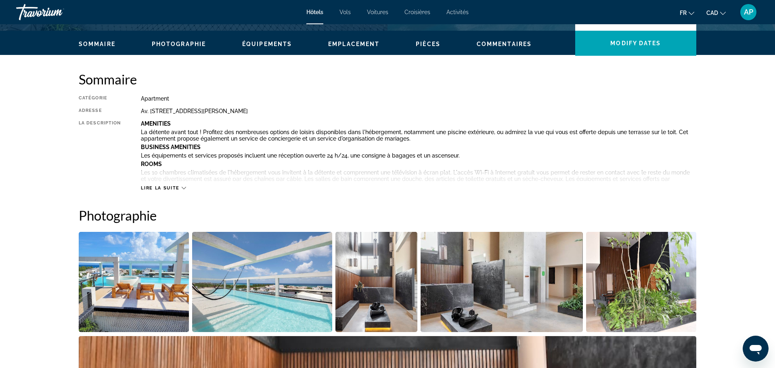
scroll to position [0, 0]
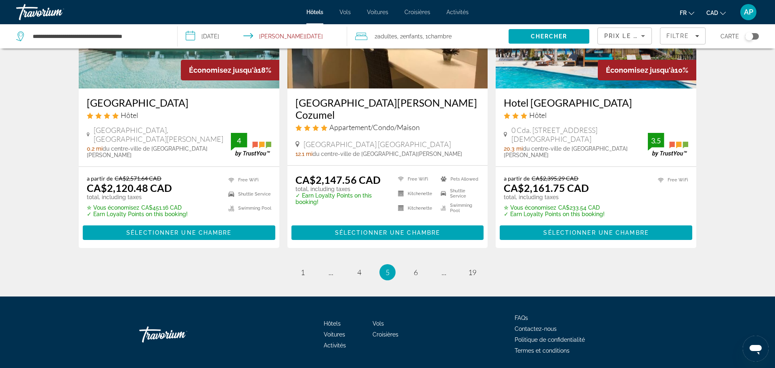
scroll to position [1112, 0]
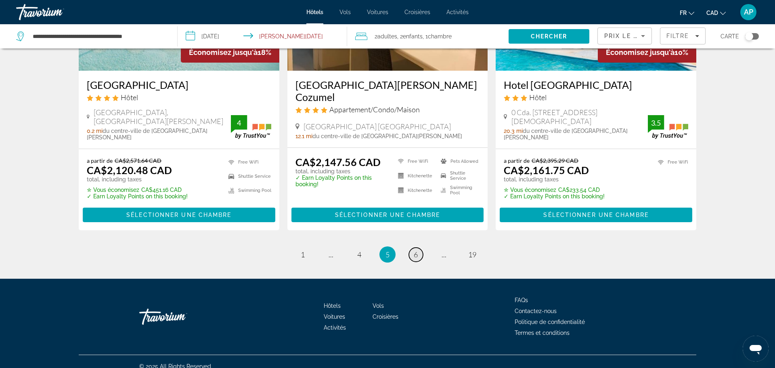
click at [413, 248] on link "page 6" at bounding box center [416, 254] width 14 height 14
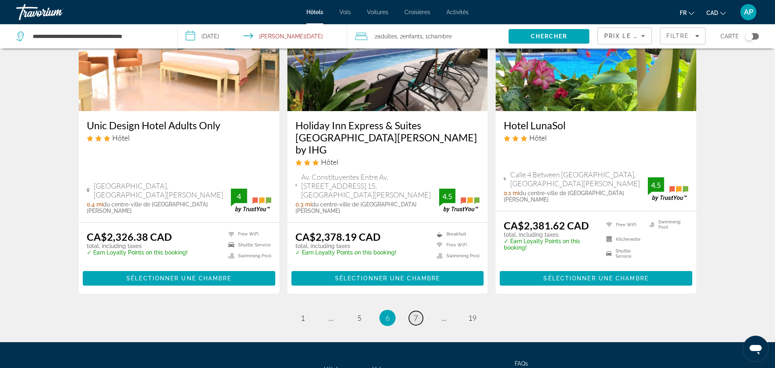
scroll to position [1050, 0]
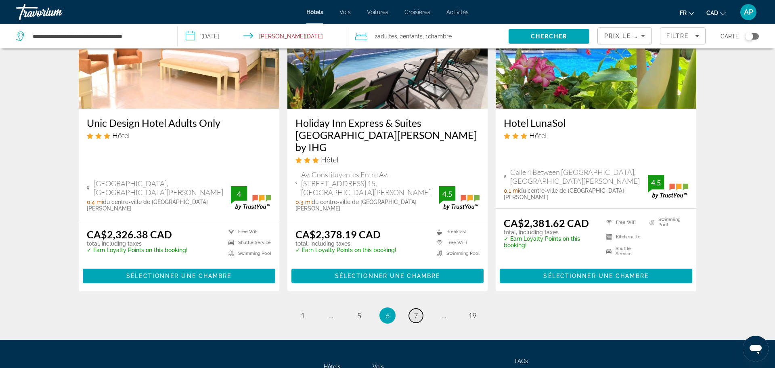
click at [414, 311] on span "7" at bounding box center [416, 315] width 4 height 9
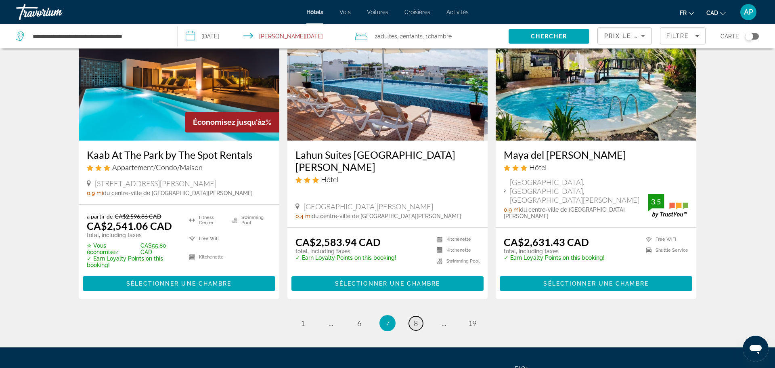
scroll to position [1033, 0]
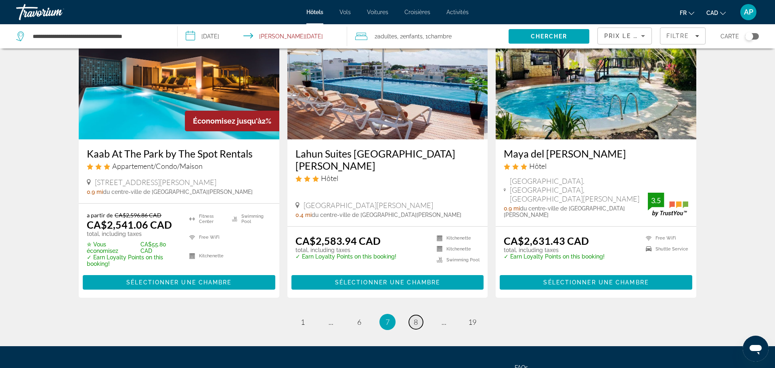
click at [415, 317] on span "8" at bounding box center [416, 321] width 4 height 9
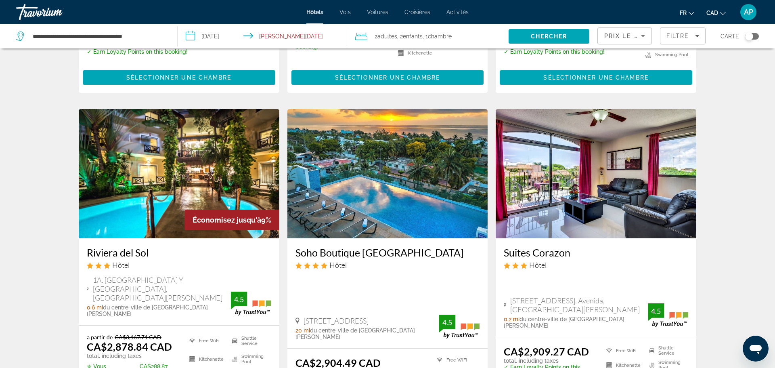
scroll to position [600, 0]
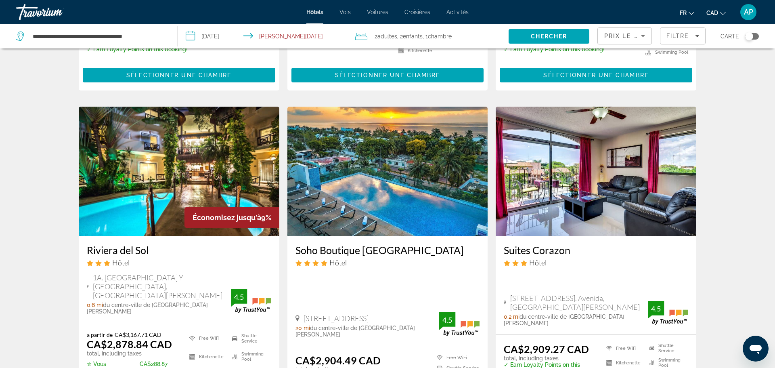
click at [117, 244] on h3 "Riviera del Sol" at bounding box center [179, 250] width 184 height 12
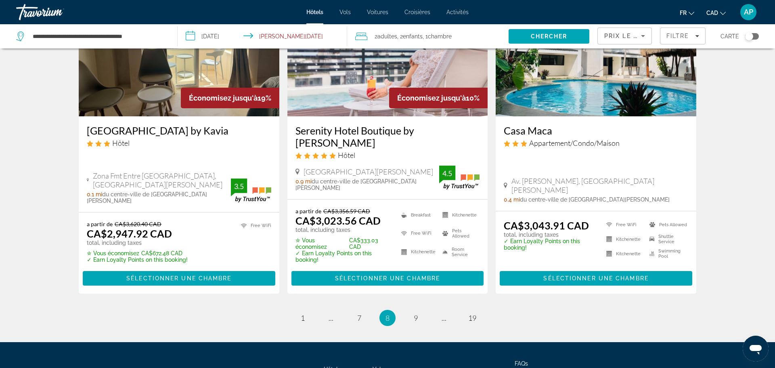
scroll to position [1047, 0]
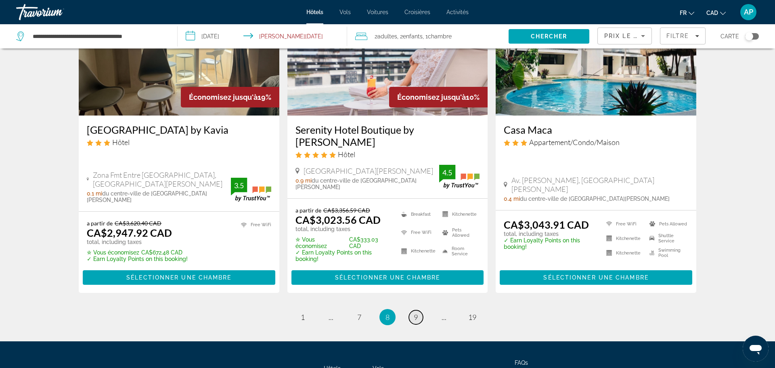
click at [412, 310] on link "page 9" at bounding box center [416, 317] width 14 height 14
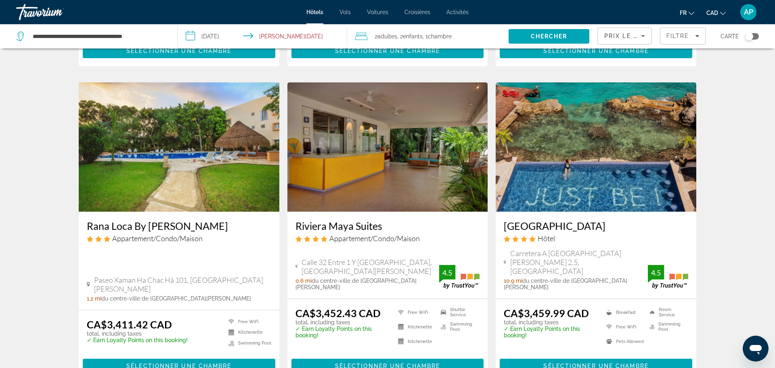
scroll to position [624, 0]
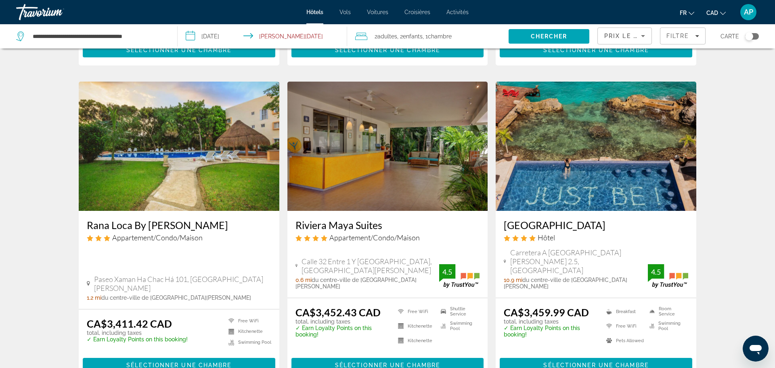
click at [519, 219] on h3 "[GEOGRAPHIC_DATA]" at bounding box center [596, 225] width 184 height 12
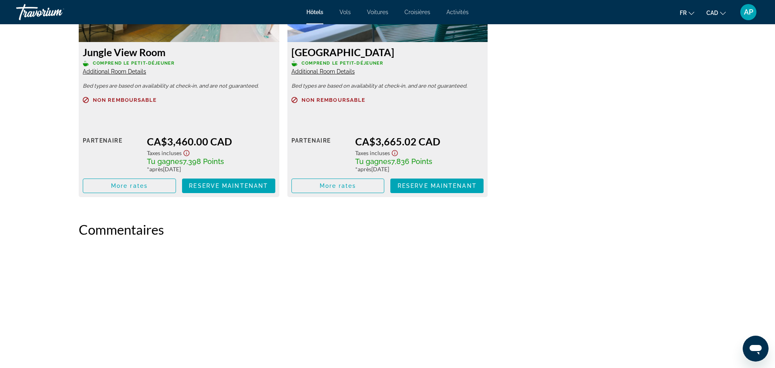
scroll to position [1232, 0]
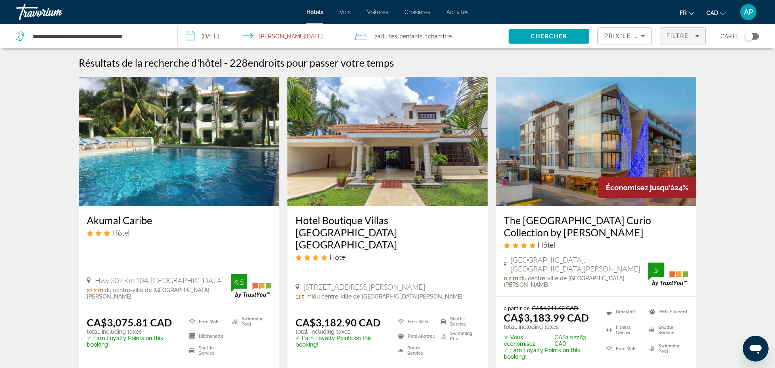
click at [667, 35] on span "Filtre" at bounding box center [677, 36] width 23 height 6
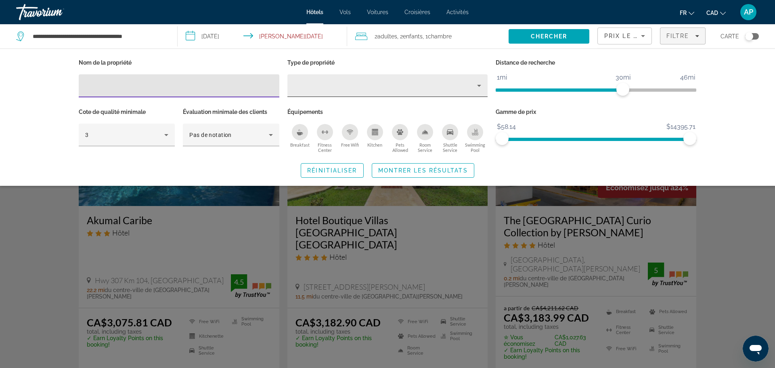
click at [315, 78] on div "Hotel Filters" at bounding box center [388, 85] width 188 height 23
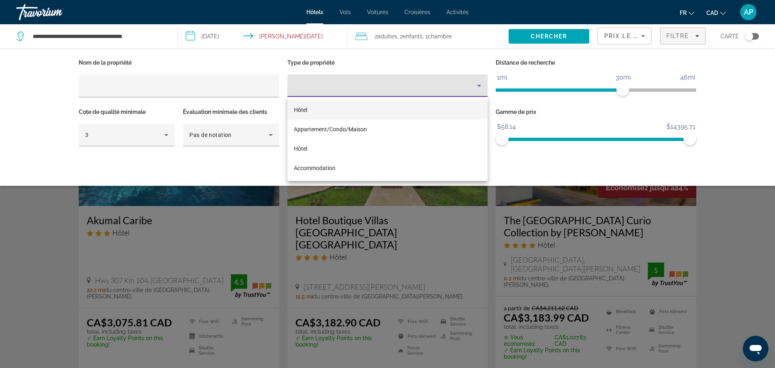
click at [302, 111] on span "Hôtel" at bounding box center [300, 110] width 13 height 6
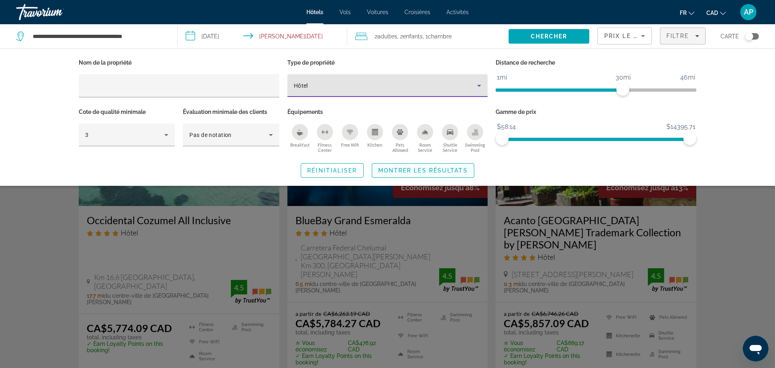
click at [416, 167] on span "Montrer les résultats" at bounding box center [423, 170] width 90 height 6
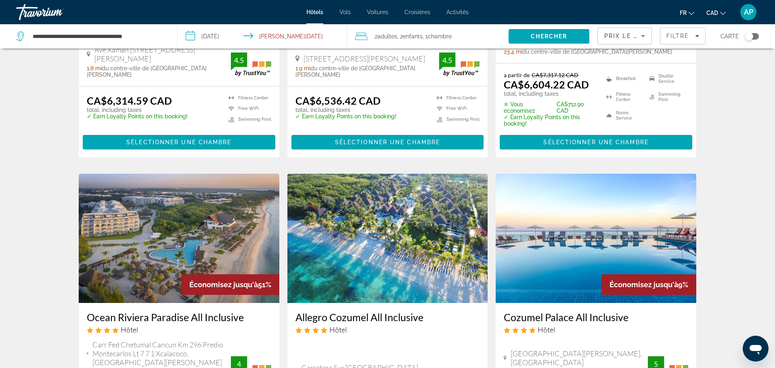
scroll to position [1117, 0]
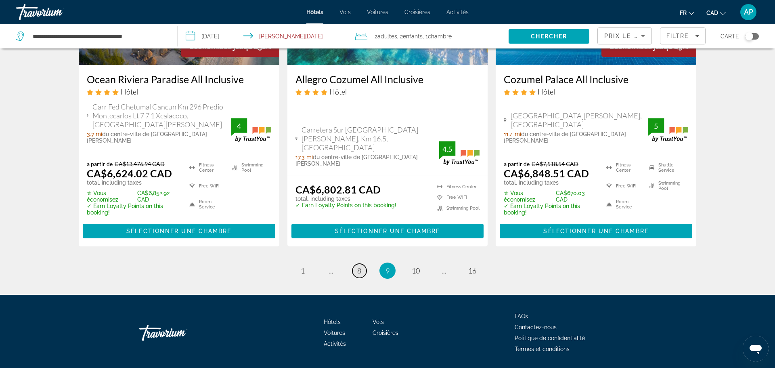
click at [360, 266] on span "8" at bounding box center [359, 270] width 4 height 9
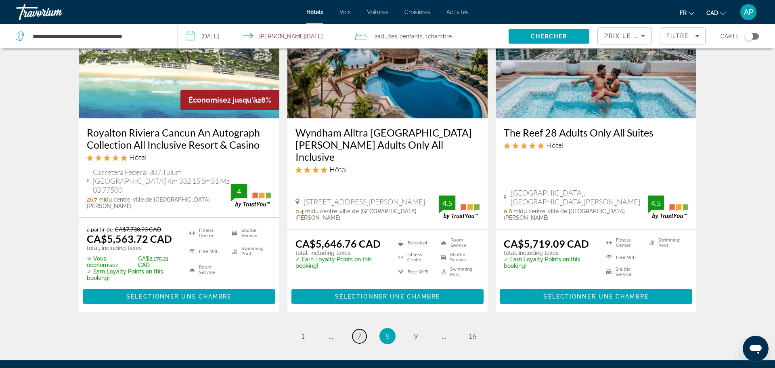
scroll to position [1118, 0]
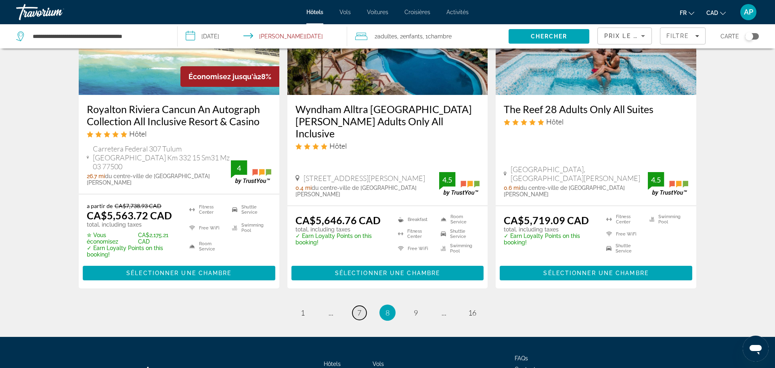
click at [359, 308] on span "7" at bounding box center [359, 312] width 4 height 9
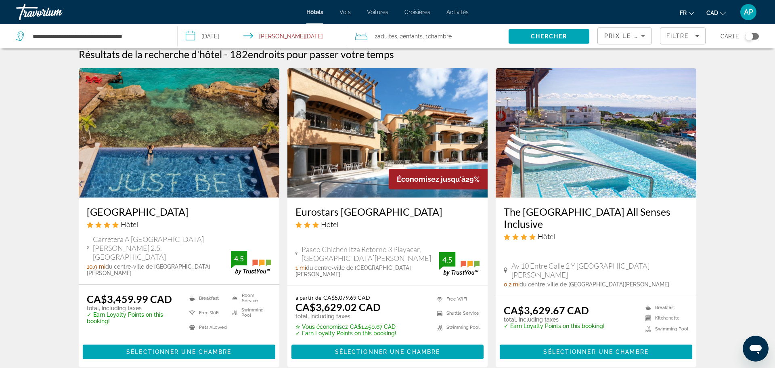
scroll to position [8, 0]
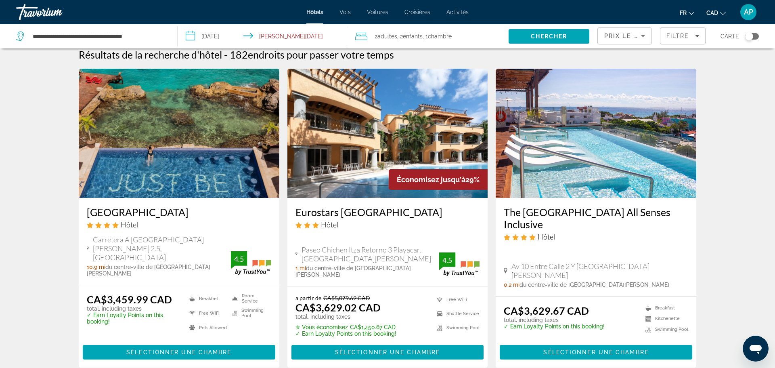
click at [525, 234] on icon "4 star Hotel" at bounding box center [524, 237] width 6 height 7
click at [522, 226] on h3 "The [GEOGRAPHIC_DATA] All Senses Inclusive" at bounding box center [596, 218] width 184 height 24
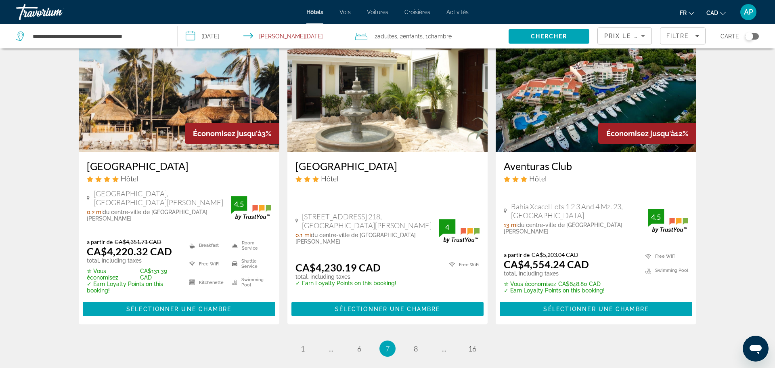
scroll to position [1075, 0]
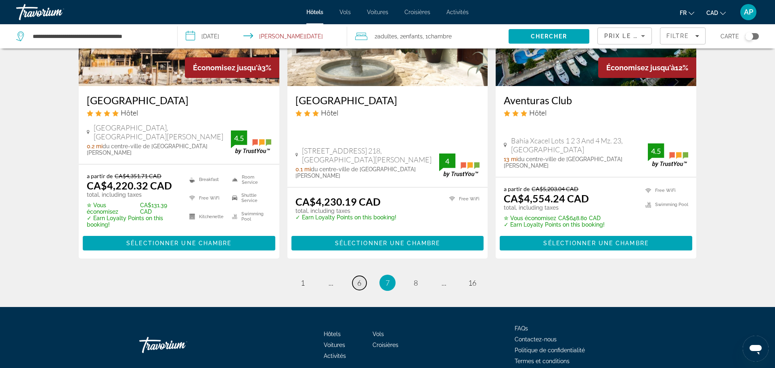
click at [360, 278] on span "6" at bounding box center [359, 282] width 4 height 9
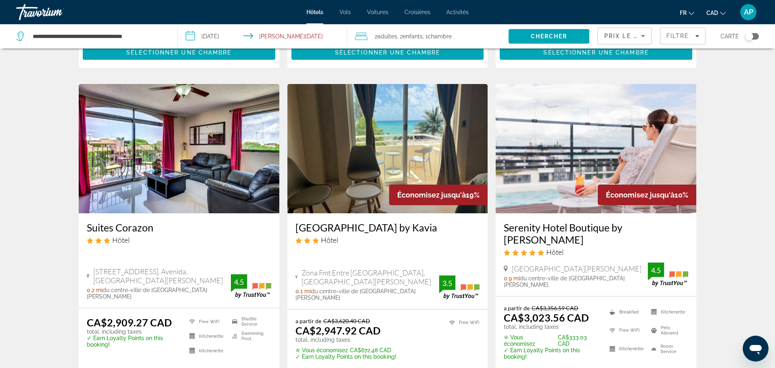
scroll to position [644, 0]
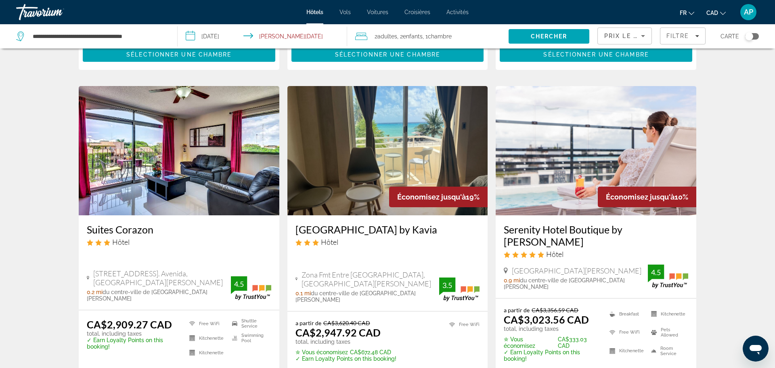
click at [556, 223] on h3 "Serenity Hotel Boutique by [PERSON_NAME]" at bounding box center [596, 235] width 184 height 24
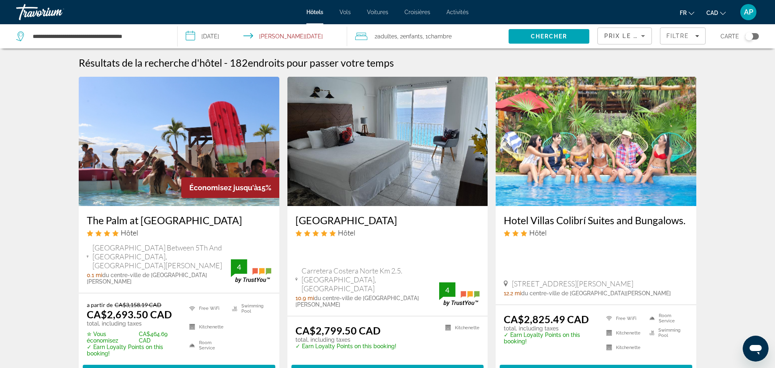
click at [304, 225] on h3 "[GEOGRAPHIC_DATA]" at bounding box center [387, 220] width 184 height 12
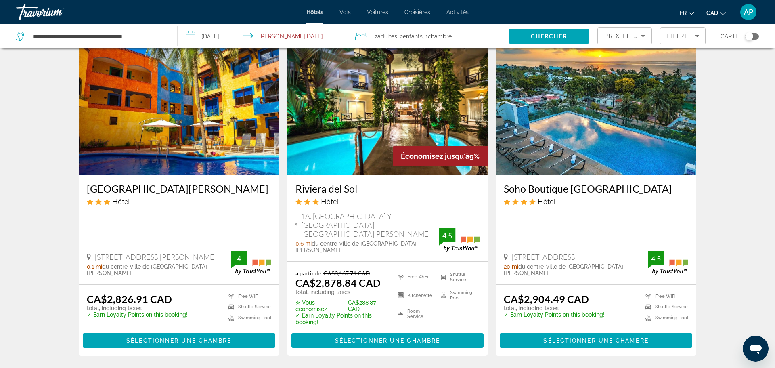
scroll to position [365, 0]
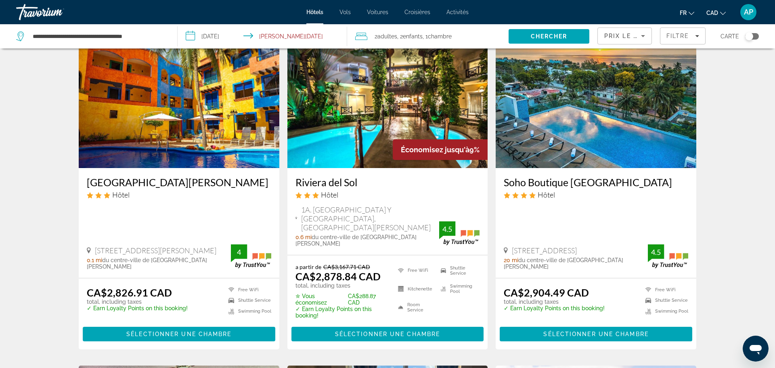
click at [295, 176] on h3 "Riviera del Sol" at bounding box center [387, 182] width 184 height 12
